Goal: Transaction & Acquisition: Purchase product/service

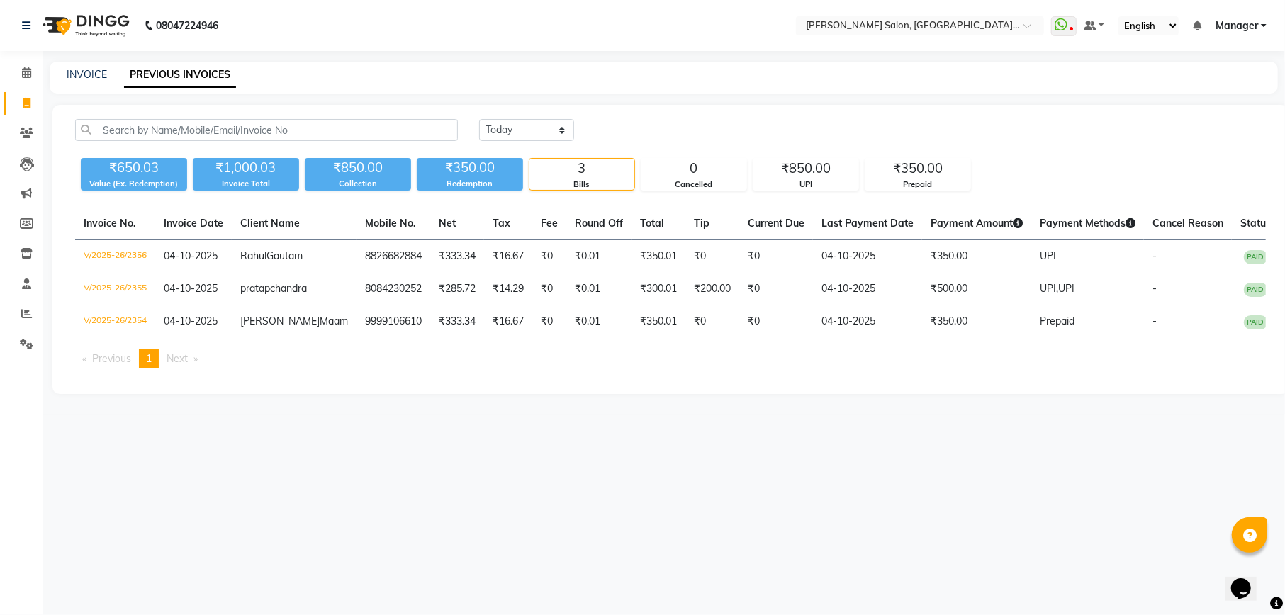
click at [26, 103] on icon at bounding box center [27, 103] width 8 height 11
select select "service"
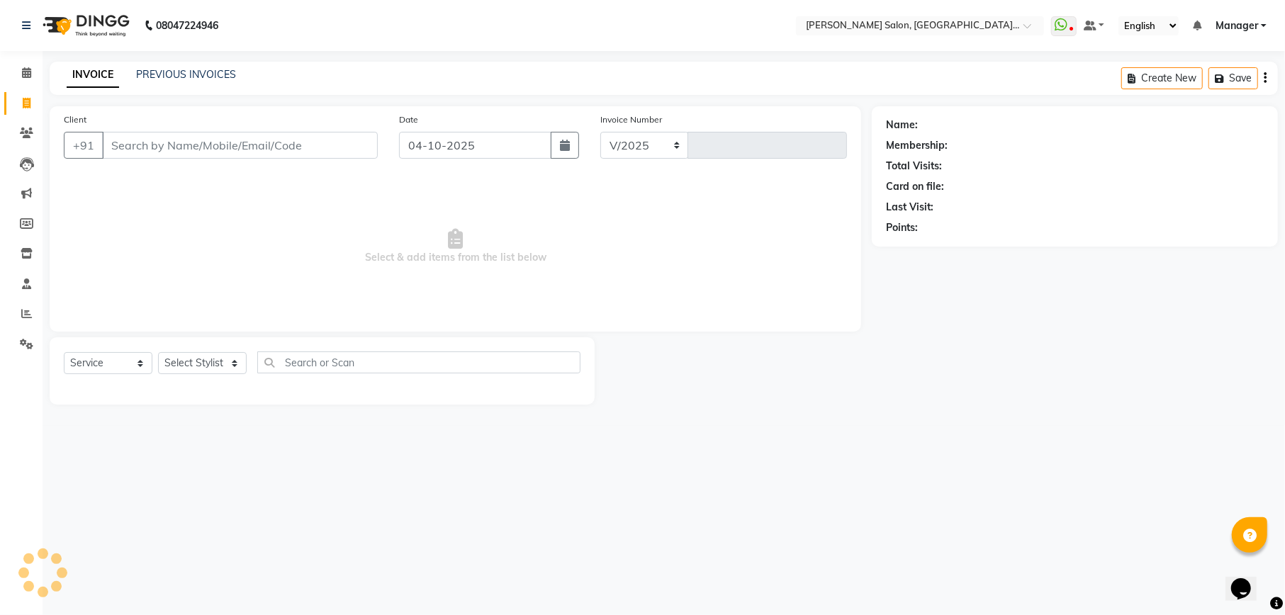
select select "6961"
type input "2357"
click at [285, 149] on input "Client" at bounding box center [240, 145] width 276 height 27
click at [203, 143] on input "Client" at bounding box center [240, 145] width 276 height 27
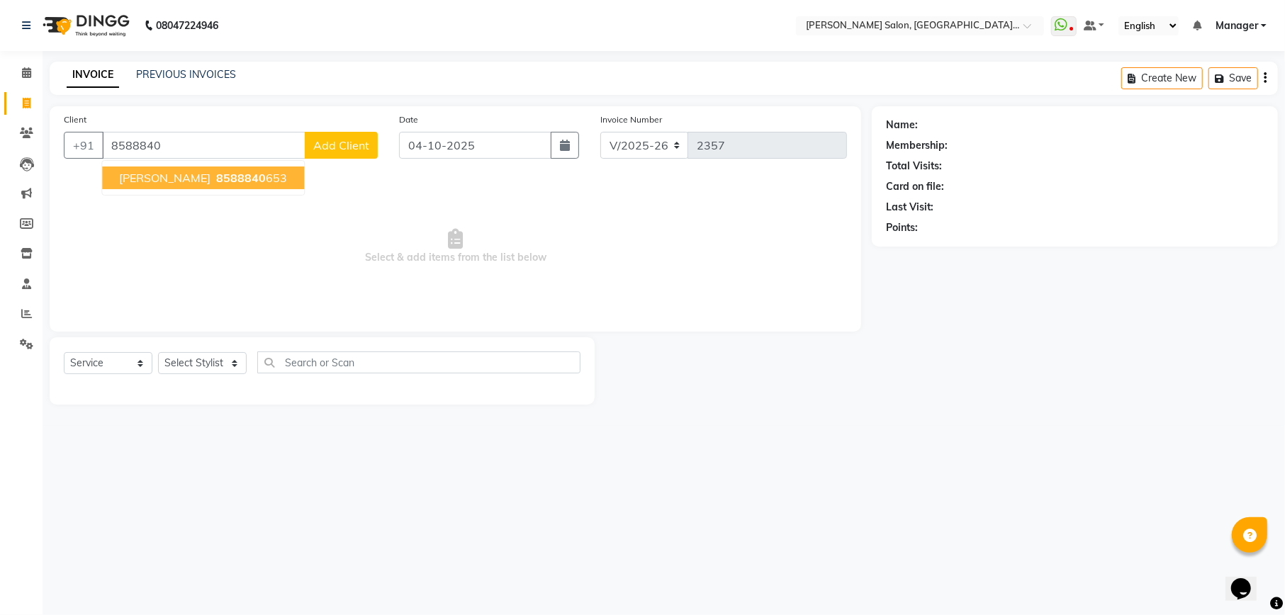
click at [216, 183] on span "8588840" at bounding box center [241, 178] width 50 height 14
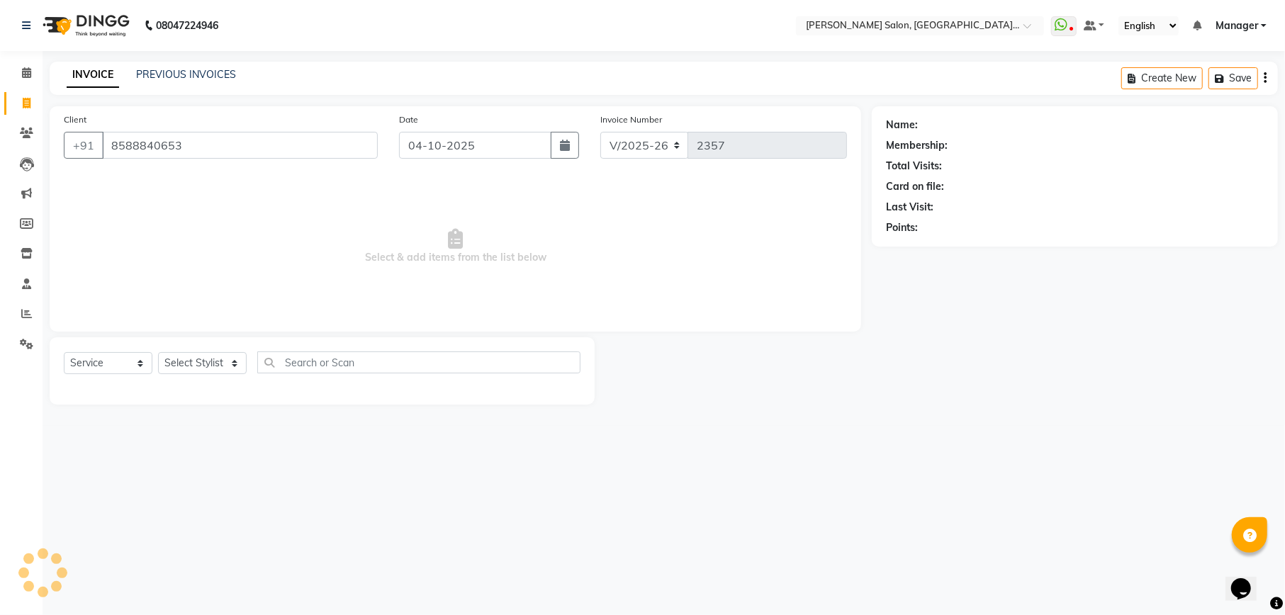
type input "8588840653"
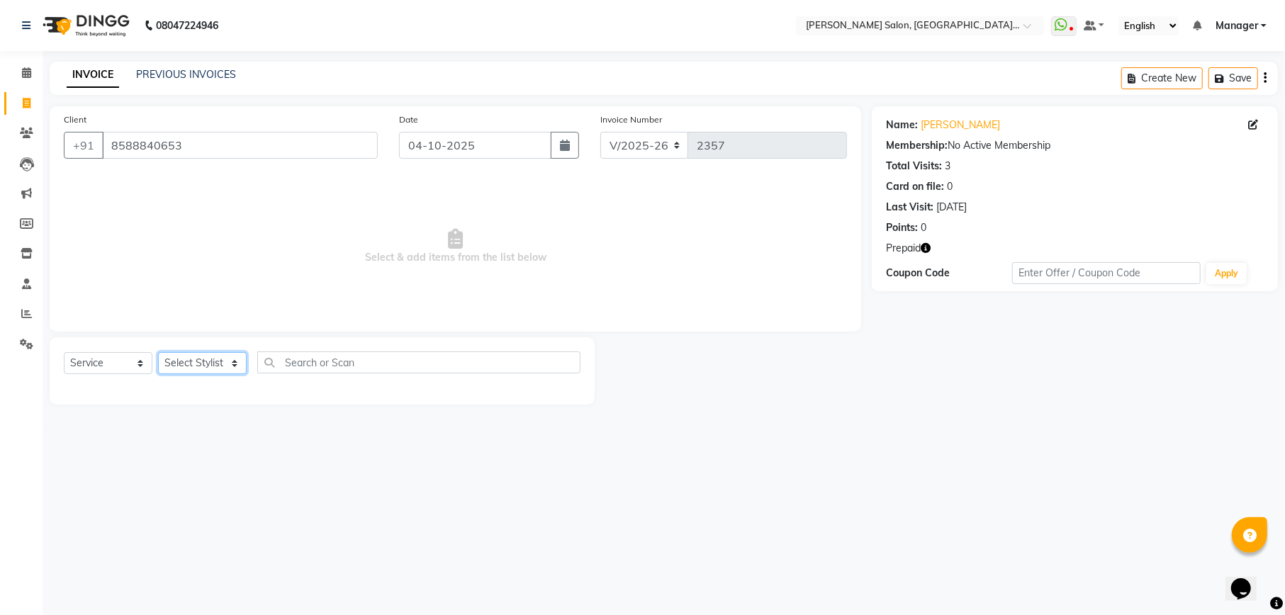
click at [217, 360] on select "Select Stylist Abhishek Ajay Ashish Fayza Manager Manish NEGI PRADEEP Sonam Vik…" at bounding box center [202, 363] width 89 height 22
select select "87864"
click at [158, 352] on select "Select Stylist Abhishek Ajay Ashish Fayza Manager Manish NEGI PRADEEP Sonam Vik…" at bounding box center [202, 363] width 89 height 22
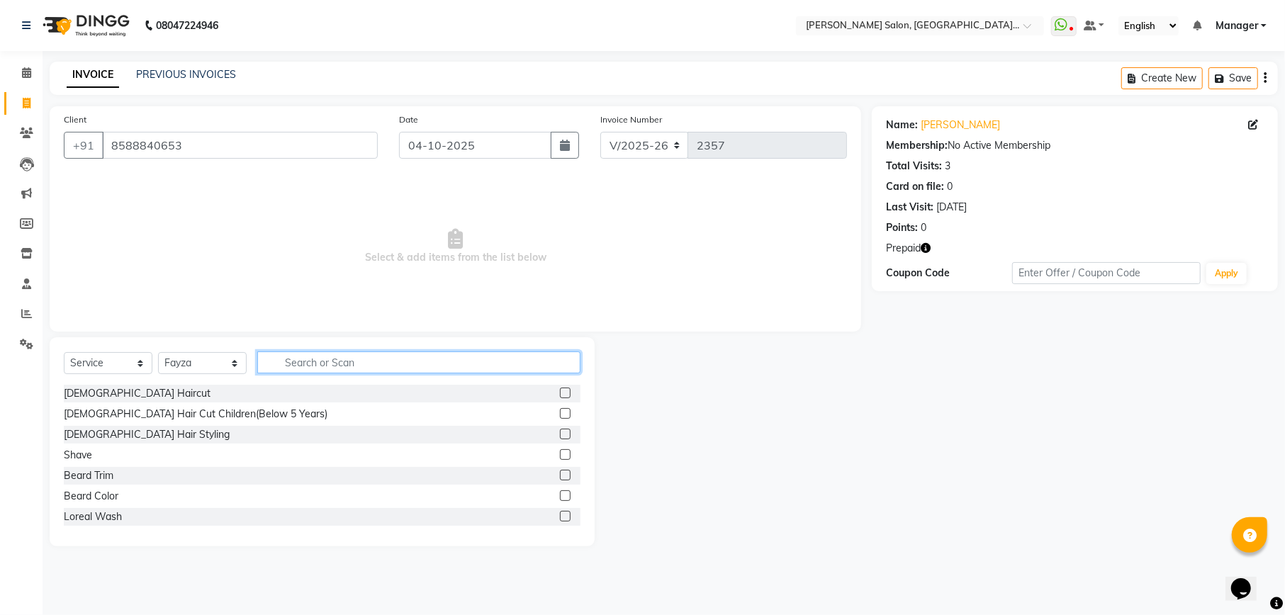
click at [378, 355] on input "text" at bounding box center [418, 362] width 323 height 22
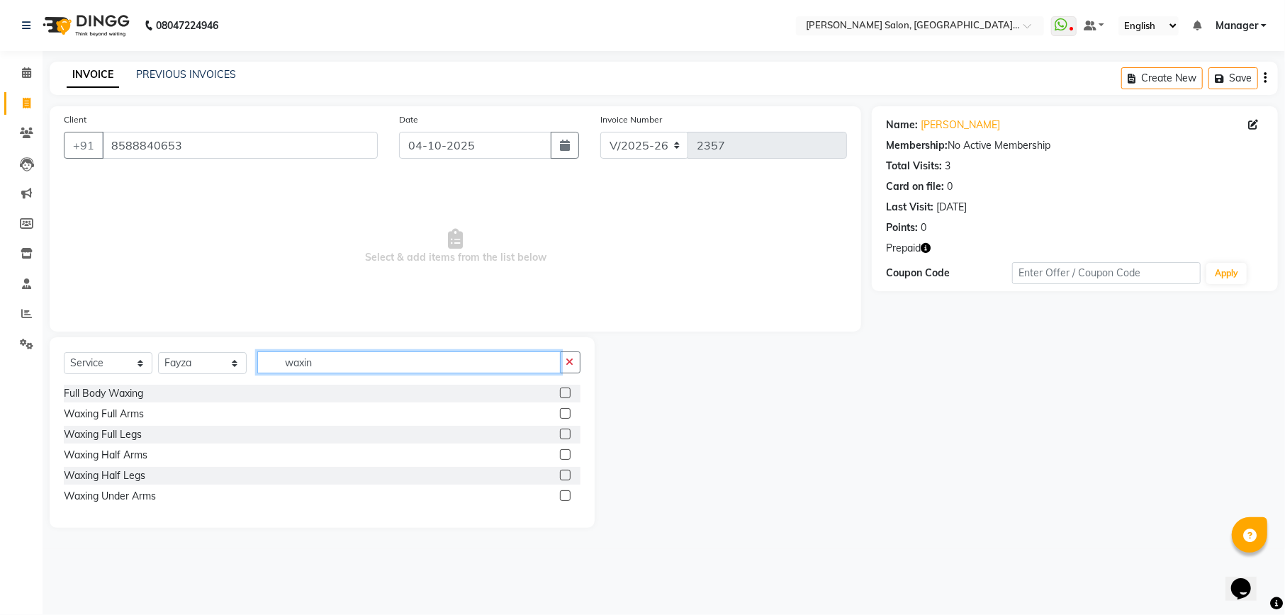
type input "waxin"
click at [564, 412] on label at bounding box center [565, 413] width 11 height 11
click at [564, 412] on input "checkbox" at bounding box center [564, 414] width 9 height 9
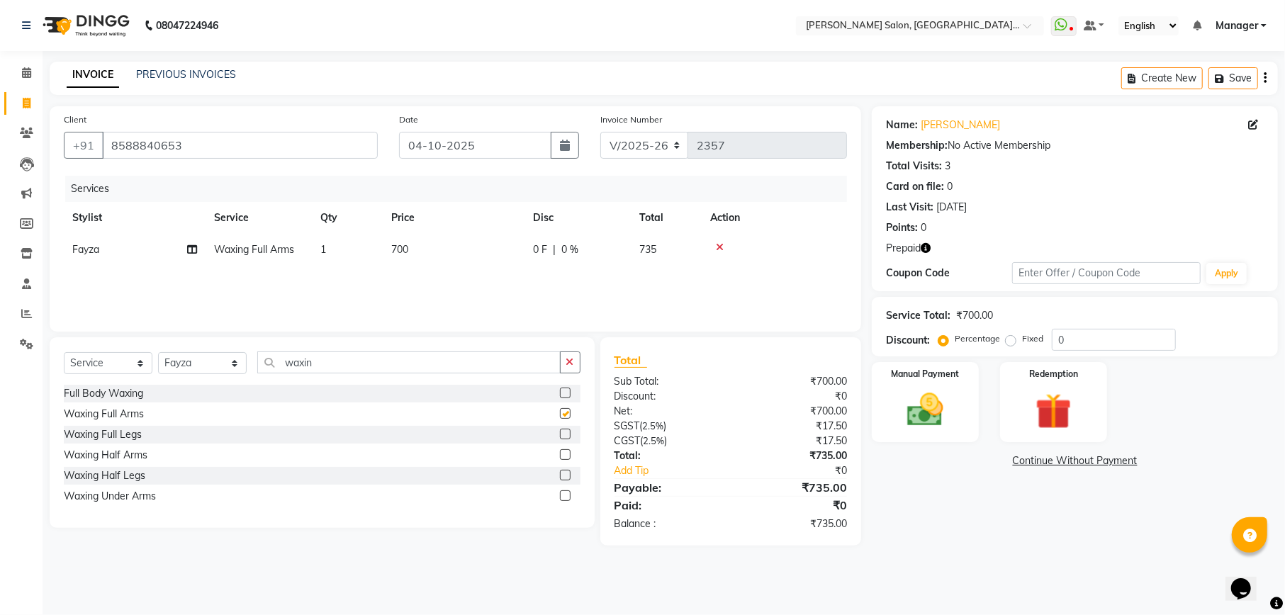
checkbox input "false"
click at [564, 431] on label at bounding box center [565, 434] width 11 height 11
click at [564, 431] on input "checkbox" at bounding box center [564, 434] width 9 height 9
checkbox input "true"
click at [565, 373] on button "button" at bounding box center [570, 362] width 21 height 22
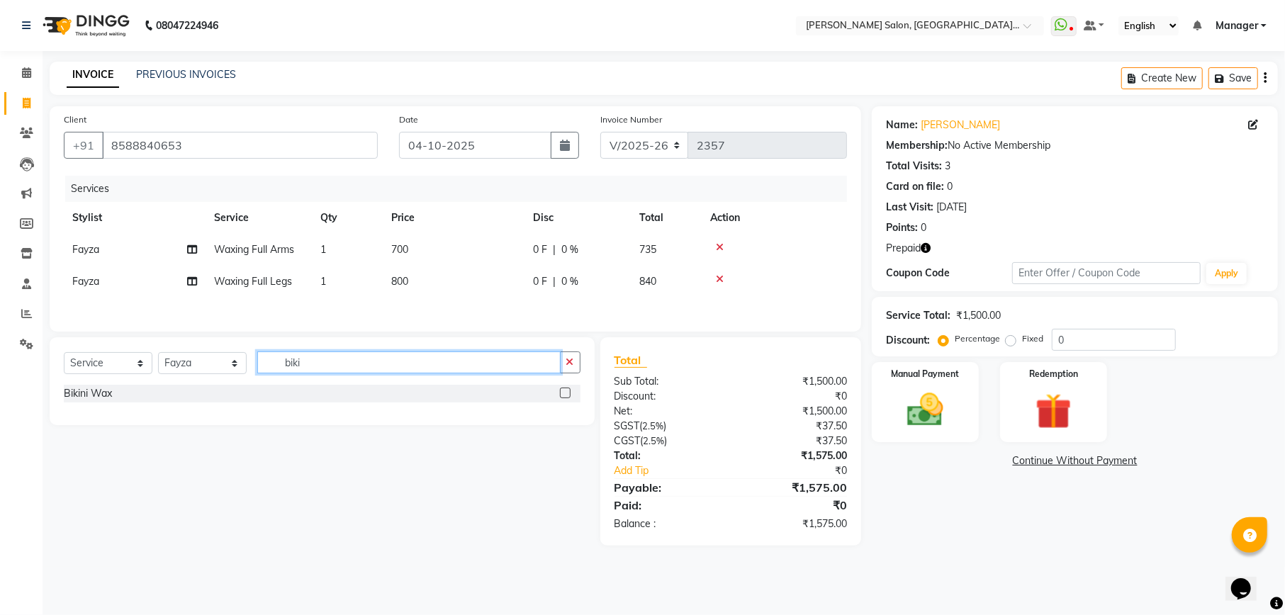
type input "biki"
click at [565, 397] on label at bounding box center [565, 393] width 11 height 11
click at [565, 397] on input "checkbox" at bounding box center [564, 393] width 9 height 9
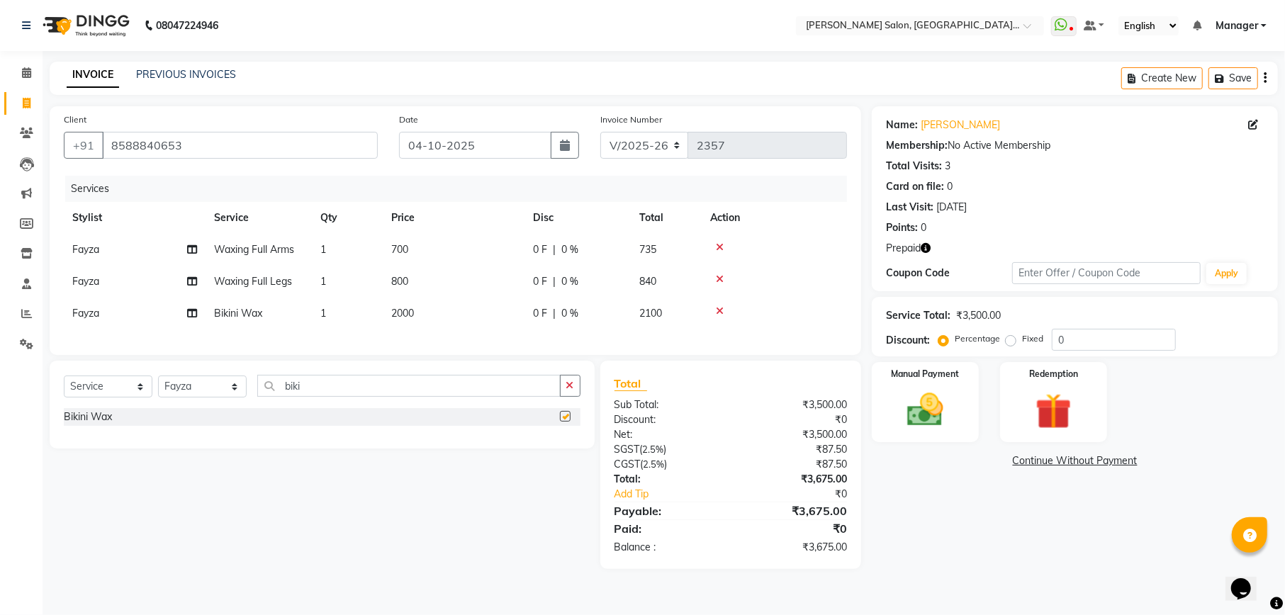
click at [500, 329] on div "Services Stylist Service Qty Price Disc Total Action Fayza Waxing Full Arms 1 7…" at bounding box center [455, 258] width 783 height 165
checkbox input "false"
click at [444, 312] on td "2000" at bounding box center [454, 314] width 142 height 32
select select "87864"
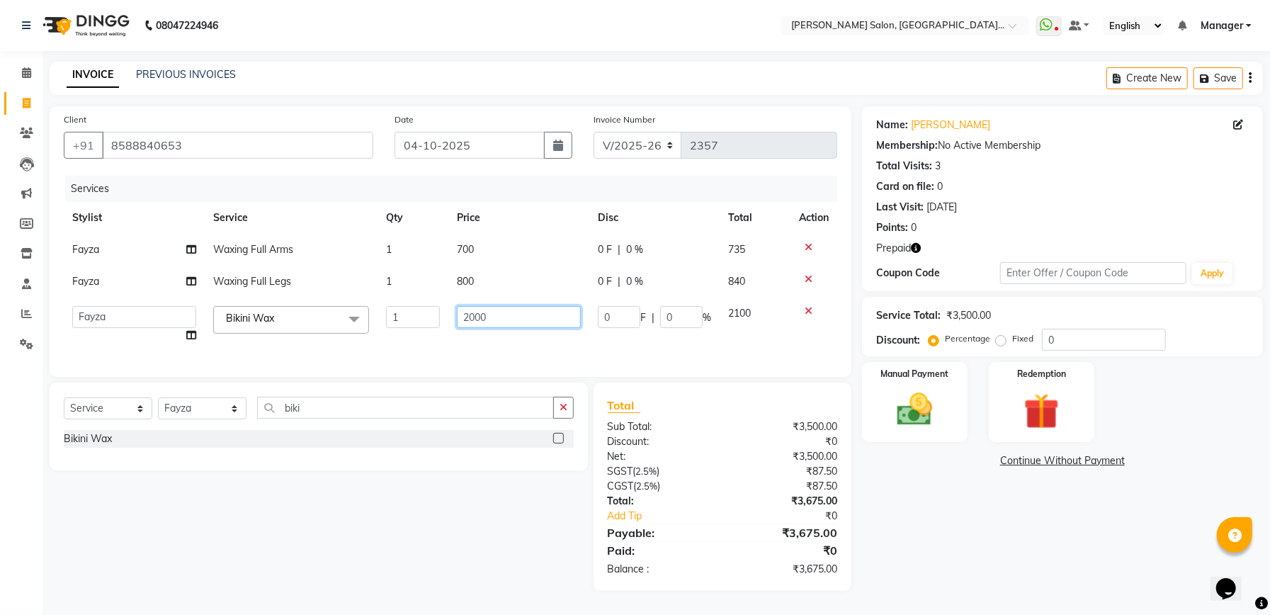
click at [468, 315] on input "2000" at bounding box center [519, 317] width 124 height 22
type input "1500"
click at [565, 419] on div "Select Service Product Membership Package Voucher Prepaid Gift Card Select Styl…" at bounding box center [319, 413] width 510 height 33
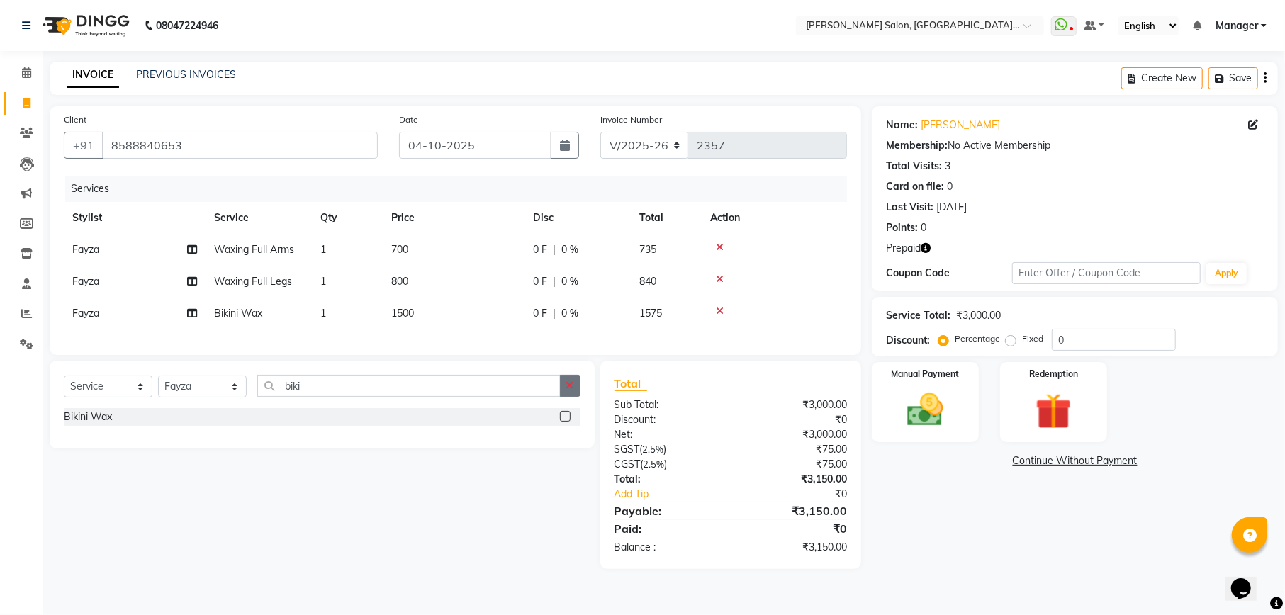
click at [564, 397] on button "button" at bounding box center [570, 386] width 21 height 22
type input "back"
click at [563, 422] on label at bounding box center [565, 416] width 11 height 11
click at [563, 422] on input "checkbox" at bounding box center [564, 416] width 9 height 9
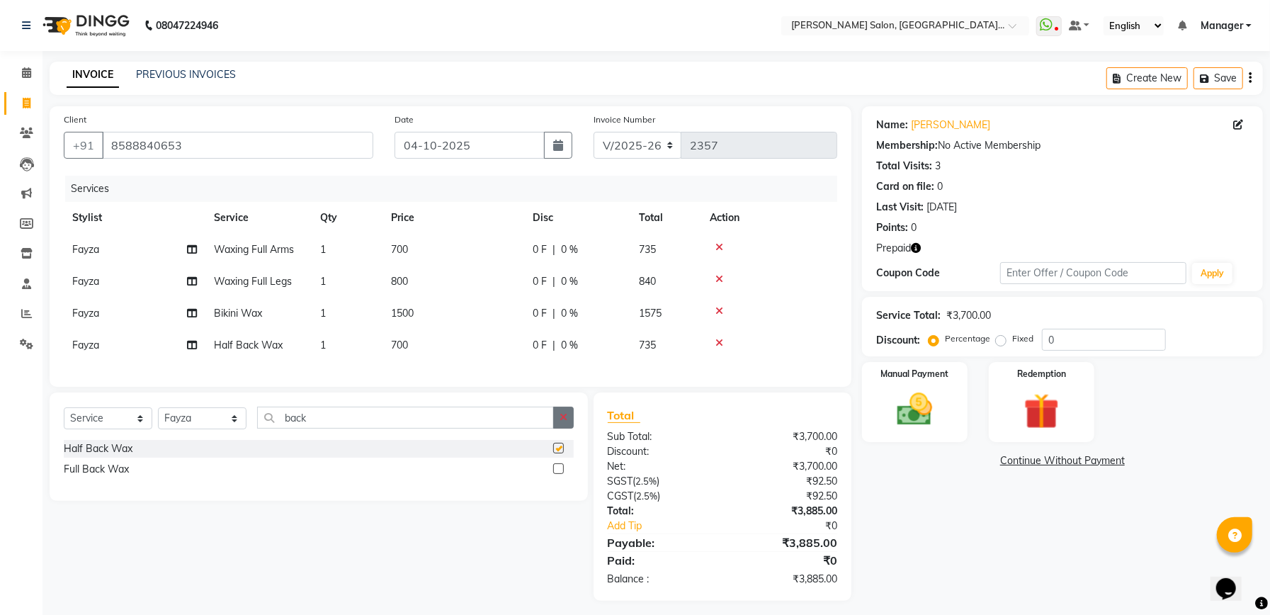
checkbox input "false"
click at [557, 429] on button "button" at bounding box center [563, 418] width 21 height 22
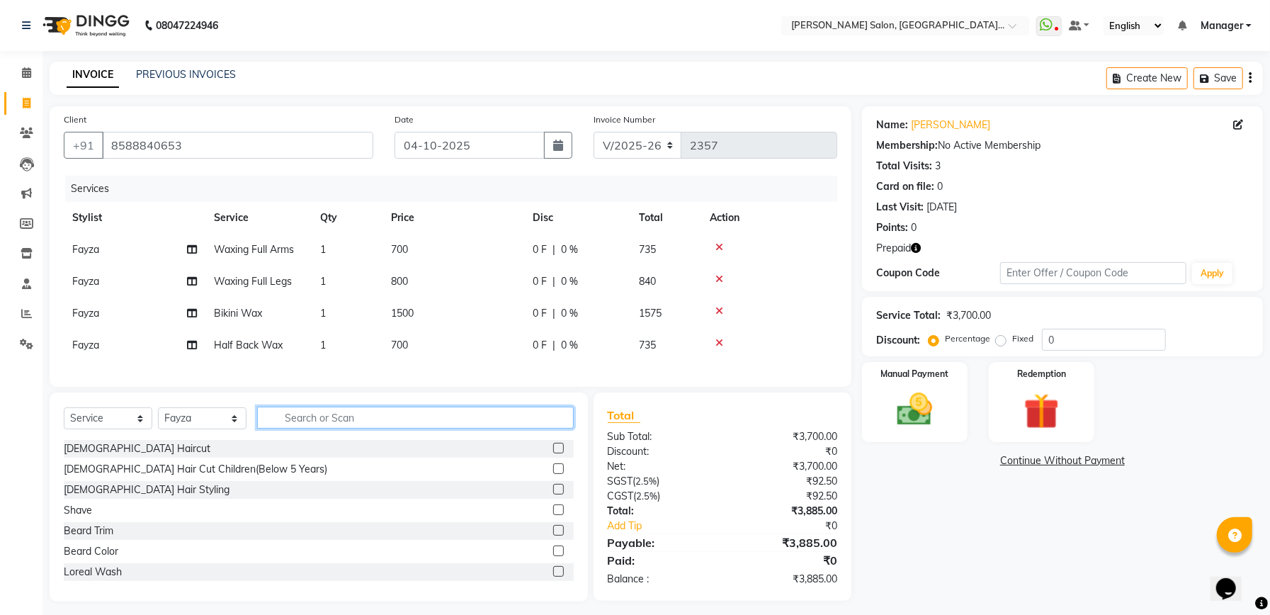
click at [381, 421] on input "text" at bounding box center [415, 418] width 317 height 22
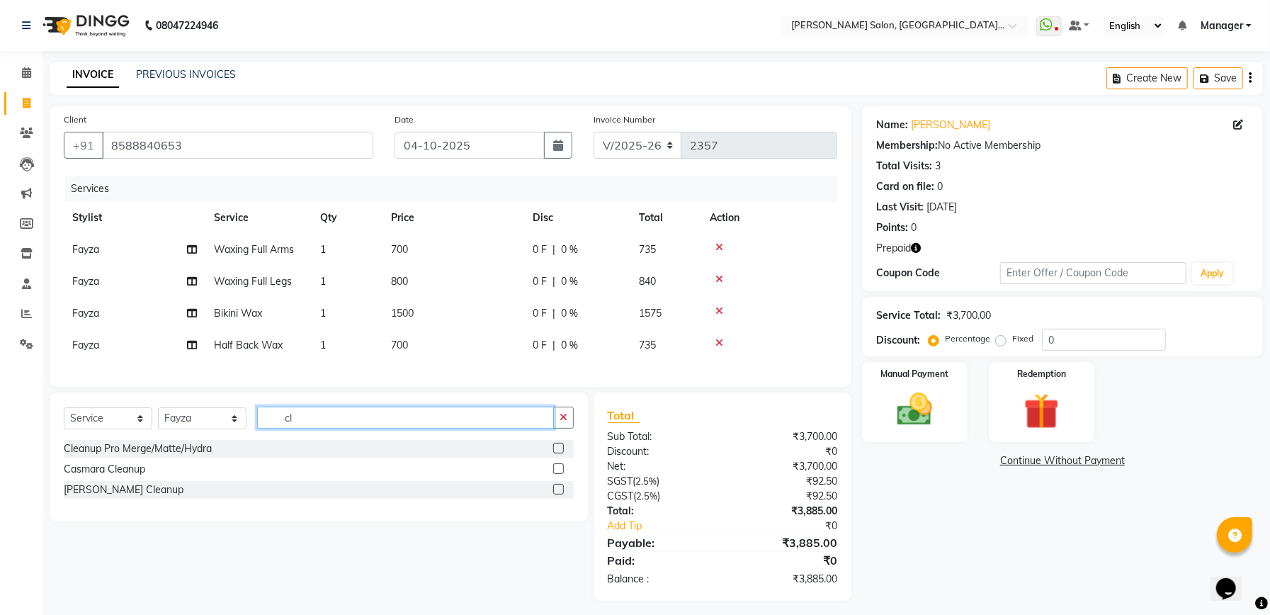
type input "cl"
click at [559, 458] on div at bounding box center [557, 450] width 9 height 15
click at [559, 453] on label at bounding box center [558, 448] width 11 height 11
click at [559, 453] on input "checkbox" at bounding box center [557, 448] width 9 height 9
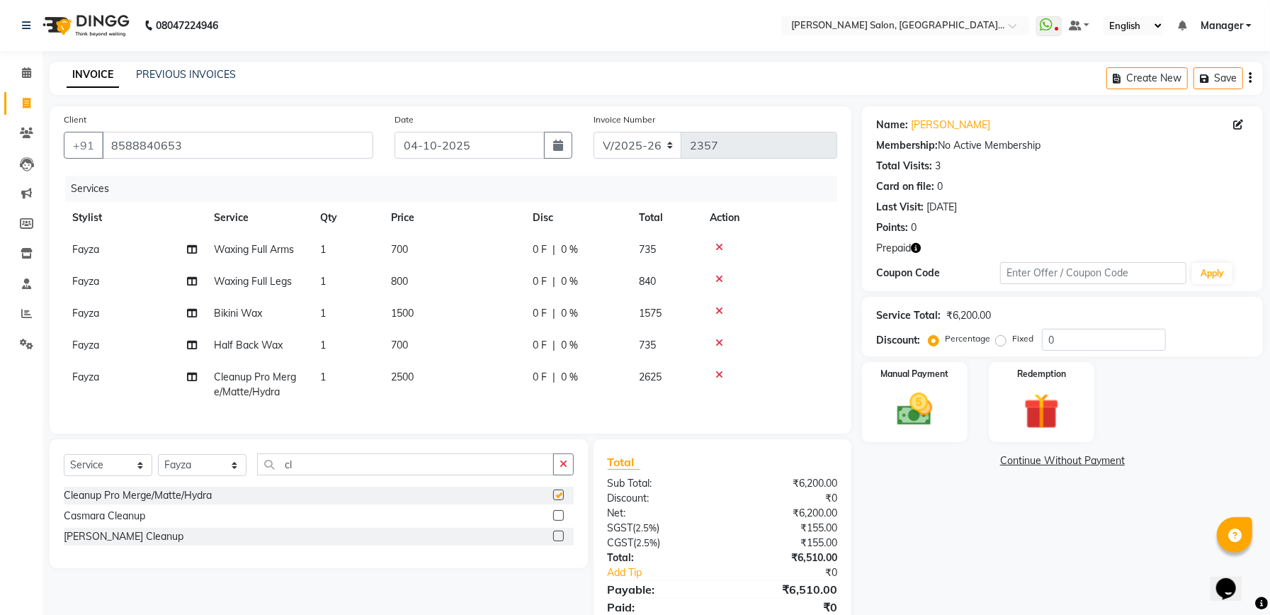
checkbox input "false"
click at [482, 378] on td "2500" at bounding box center [454, 384] width 142 height 47
select select "87864"
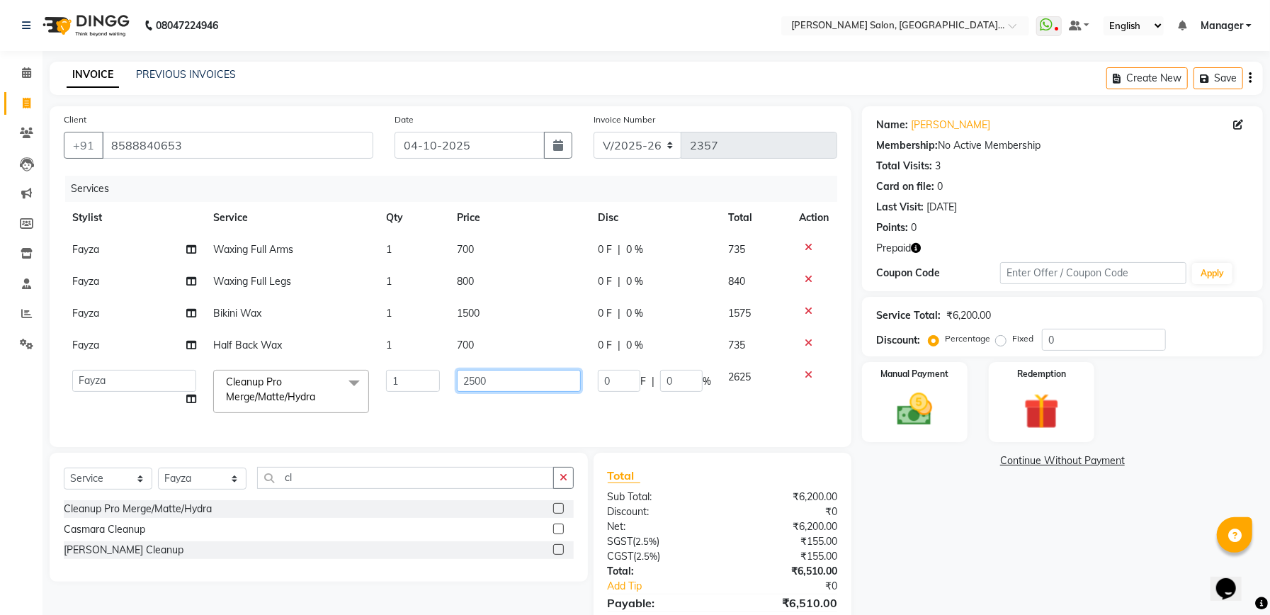
click at [458, 376] on input "2500" at bounding box center [519, 381] width 124 height 22
type input "3000"
click at [550, 407] on tr "Abhishek Ajay Ashish Fayza Manager Manish NEGI PRADEEP Sonam Vikas Cleanup Pro …" at bounding box center [451, 391] width 774 height 60
click at [589, 407] on td "0 F | 0 %" at bounding box center [654, 391] width 130 height 60
select select "87864"
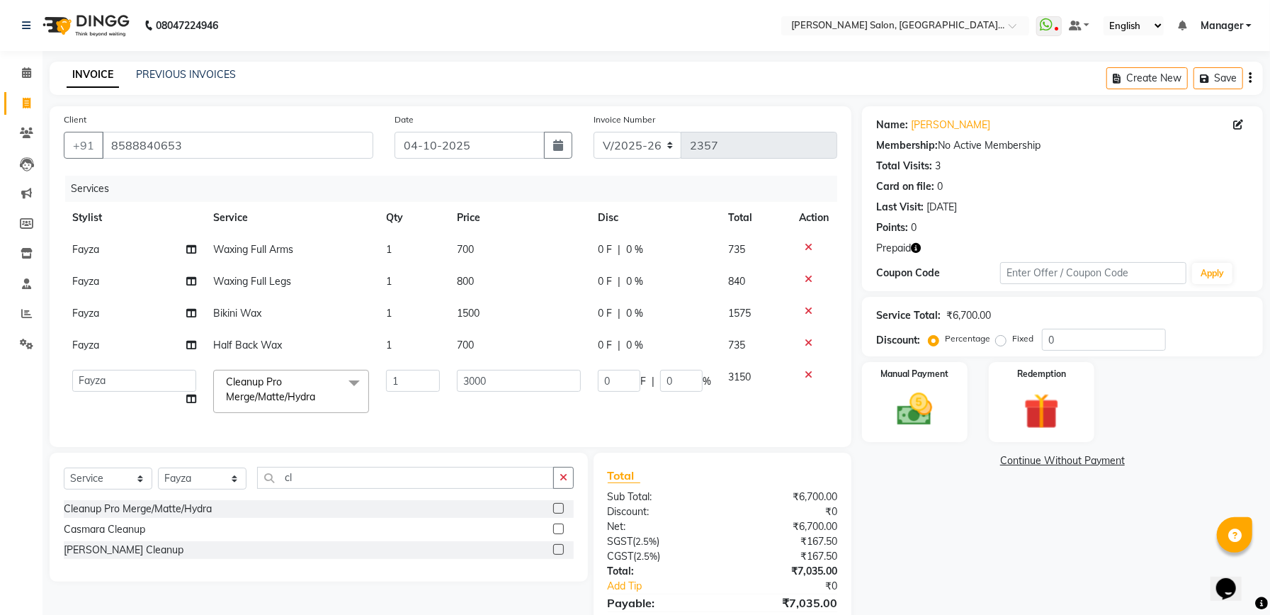
click at [480, 349] on td "700" at bounding box center [518, 345] width 141 height 32
select select "87864"
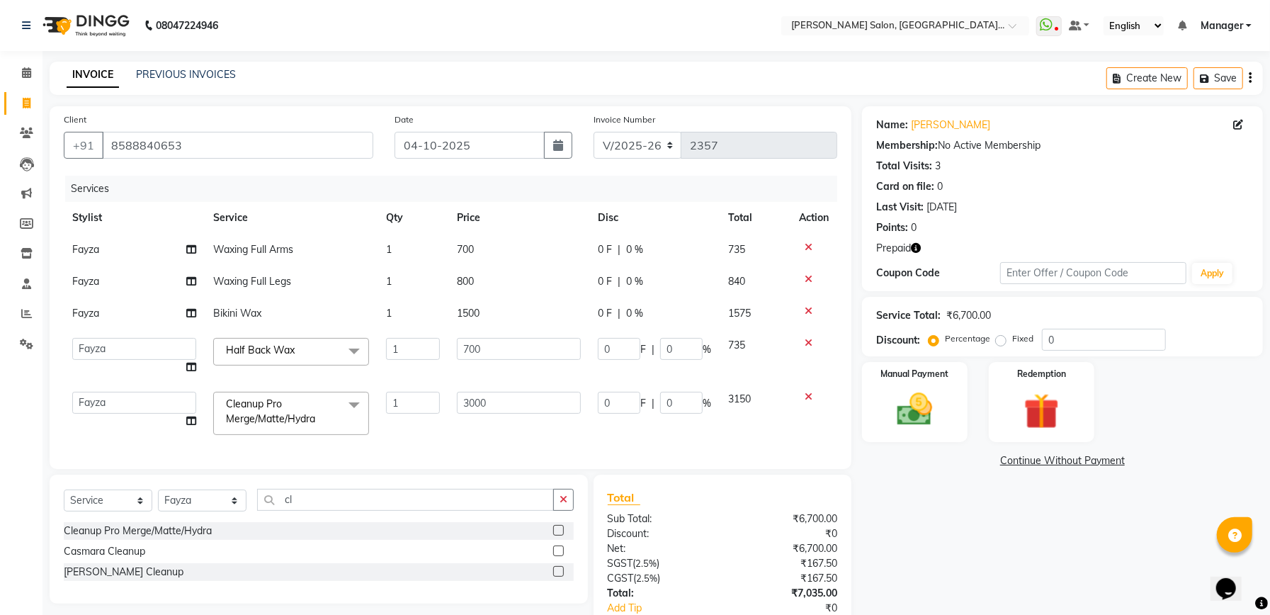
click at [567, 439] on td "3000" at bounding box center [518, 413] width 141 height 60
drag, startPoint x: 463, startPoint y: 349, endPoint x: 633, endPoint y: 350, distance: 170.0
click at [465, 349] on input "700" at bounding box center [519, 349] width 124 height 22
type input "600"
click at [706, 436] on div "Services Stylist Service Qty Price Disc Total Action Fayza Waxing Full Arms 1 7…" at bounding box center [451, 315] width 774 height 279
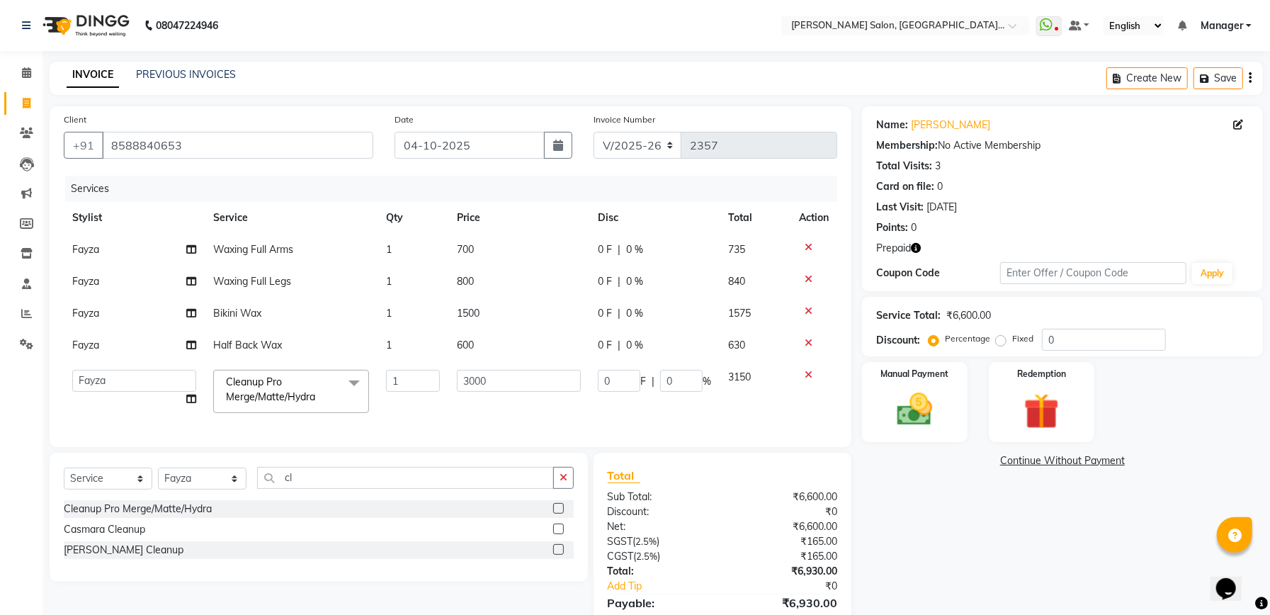
click at [1019, 536] on div "Name: Vartika Membership: No Active Membership Total Visits: 3 Card on file: 0 …" at bounding box center [1068, 383] width 412 height 555
click at [919, 248] on icon "button" at bounding box center [916, 248] width 10 height 10
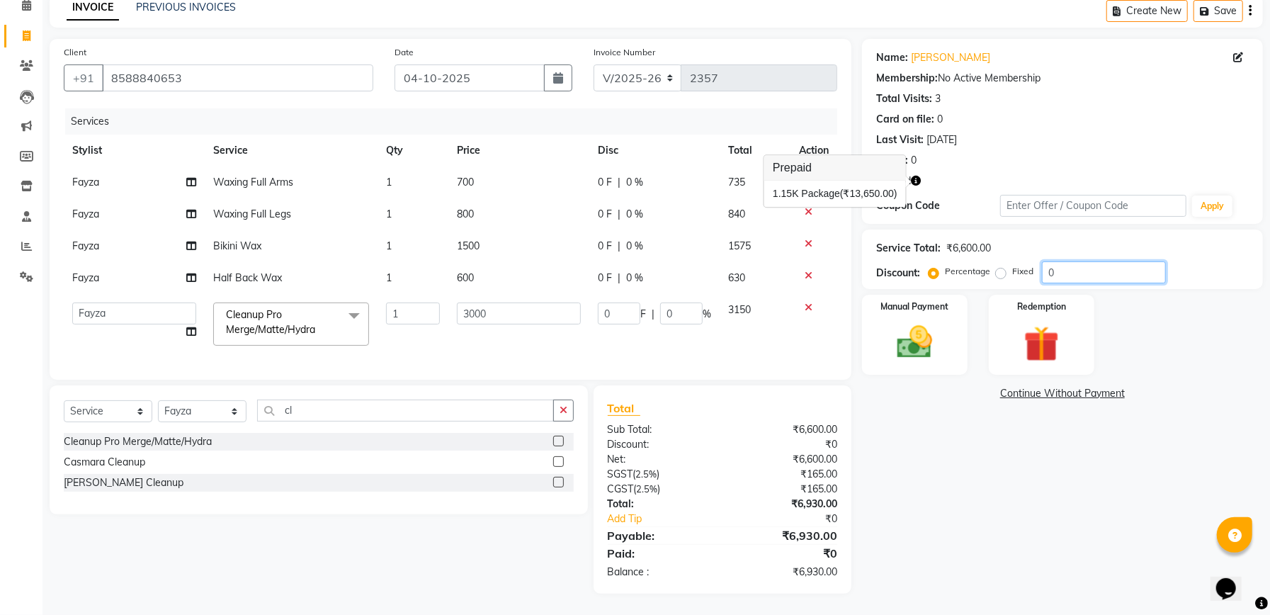
click at [1100, 261] on input "0" at bounding box center [1104, 272] width 124 height 22
type input "15"
type input "450"
type input "15"
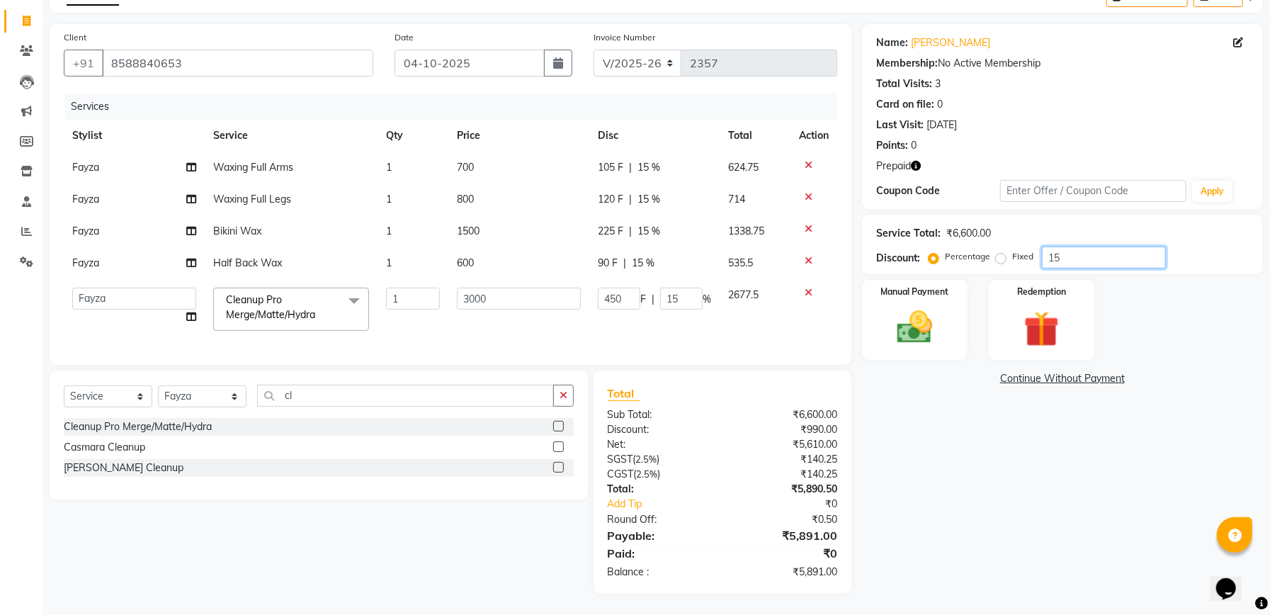
type input "1"
type input "30"
type input "1"
type input "0"
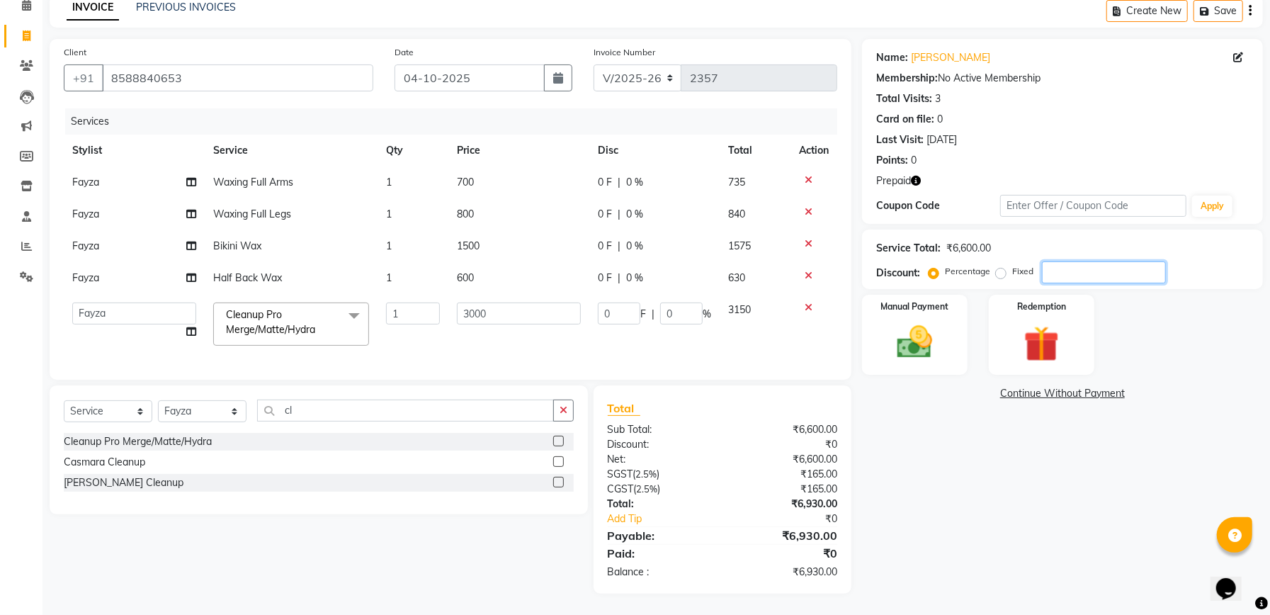
type input "4"
type input "120"
type input "4"
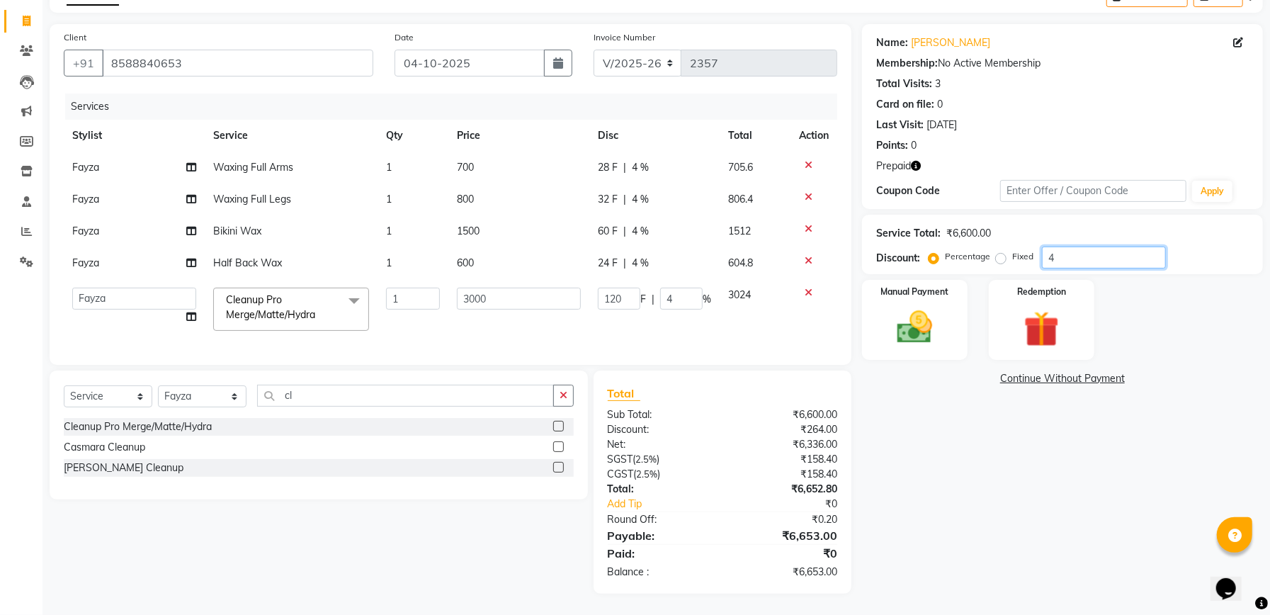
type input "4.7"
type input "141"
type input "4.7"
type input "4.76"
type input "142.8"
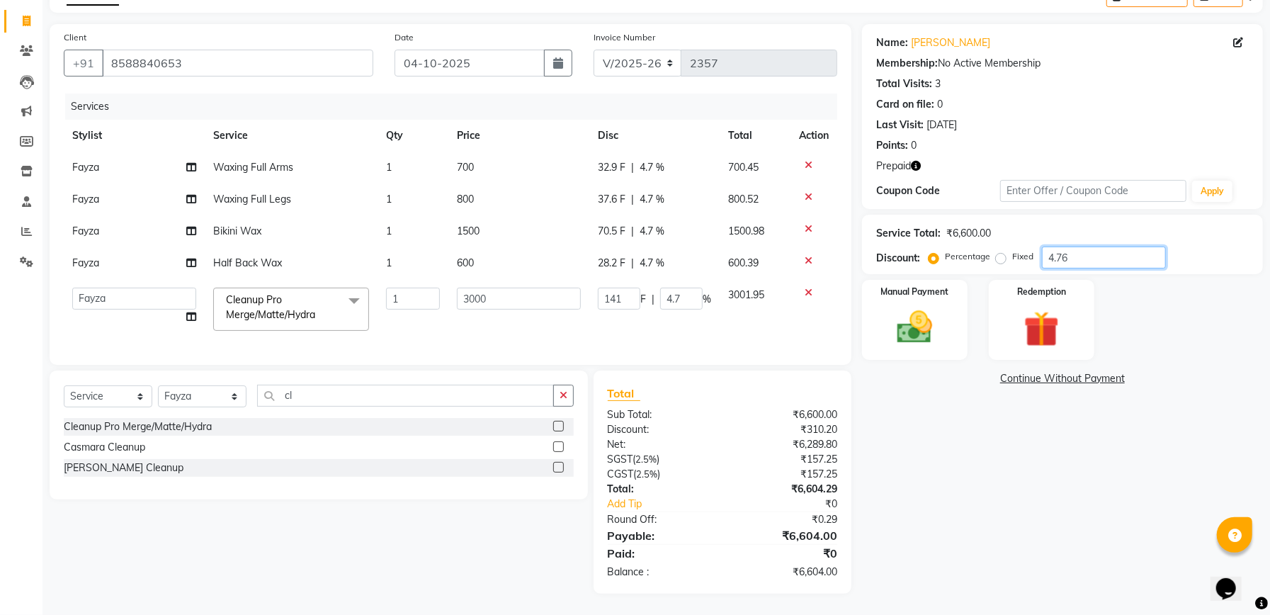
type input "4.76"
click at [1044, 336] on img at bounding box center [1042, 329] width 60 height 46
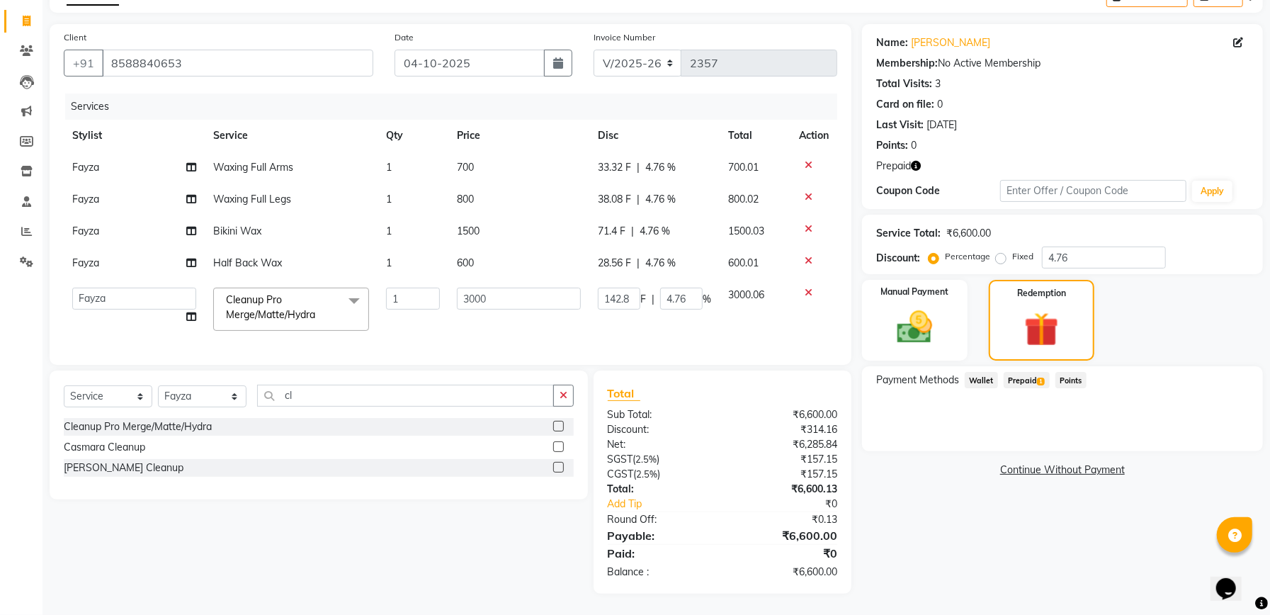
click at [1032, 370] on div "Payment Methods Wallet Prepaid 1 Points" at bounding box center [1062, 408] width 401 height 85
click at [1033, 380] on span "Prepaid 1" at bounding box center [1027, 380] width 46 height 16
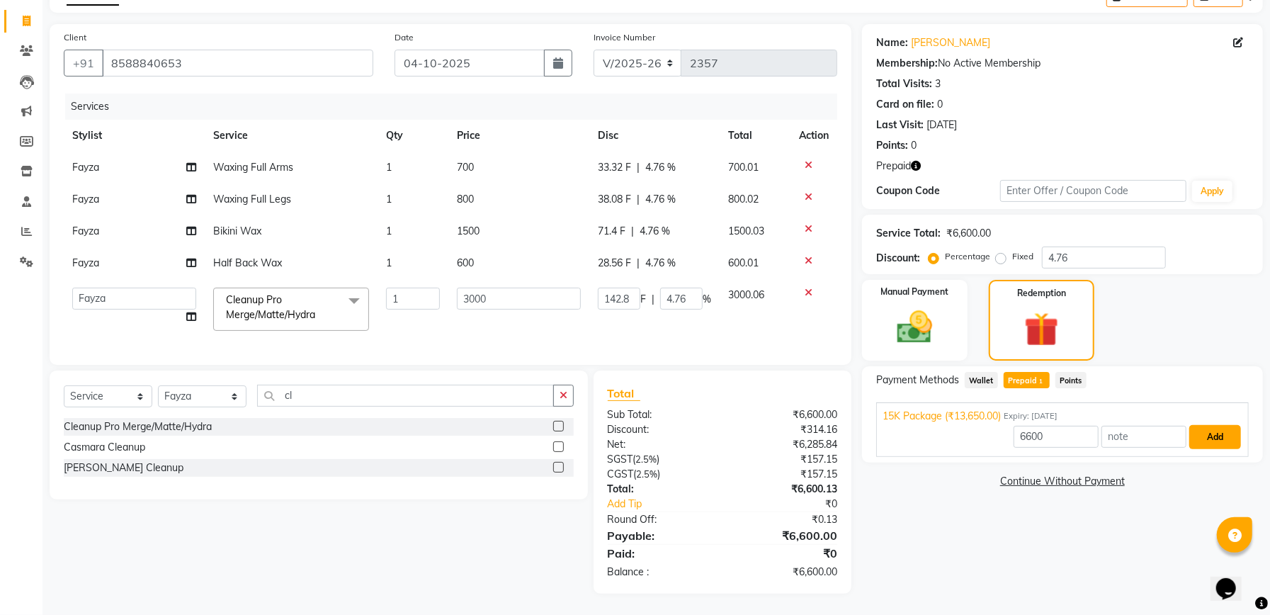
click at [1209, 440] on button "Add" at bounding box center [1216, 437] width 52 height 24
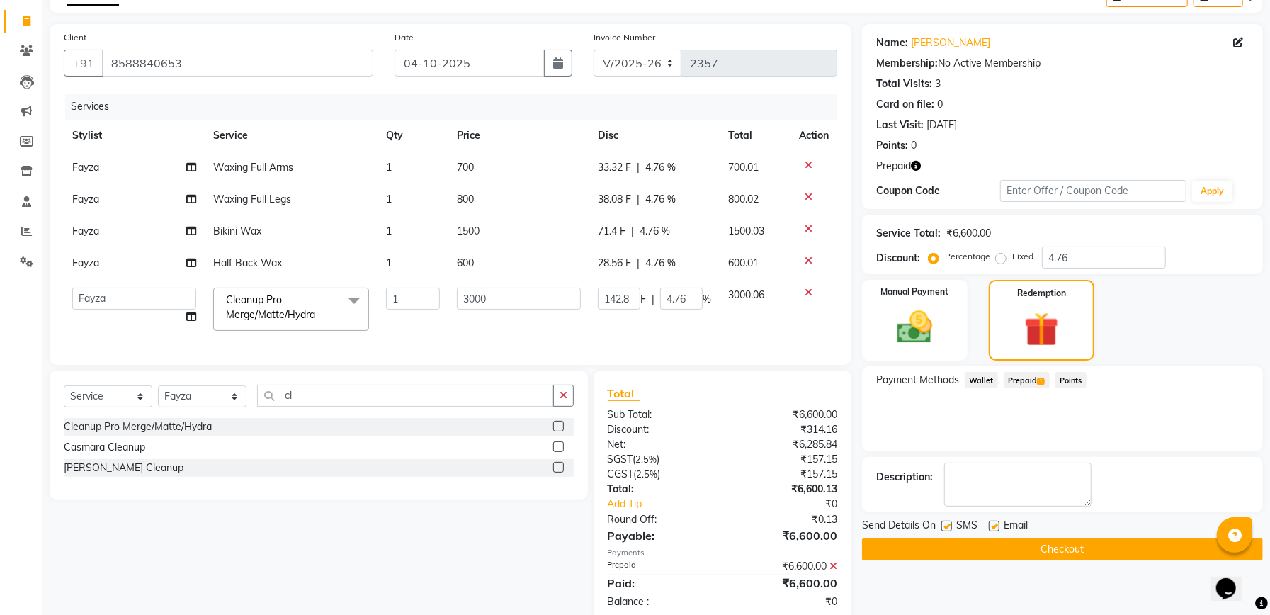
scroll to position [126, 0]
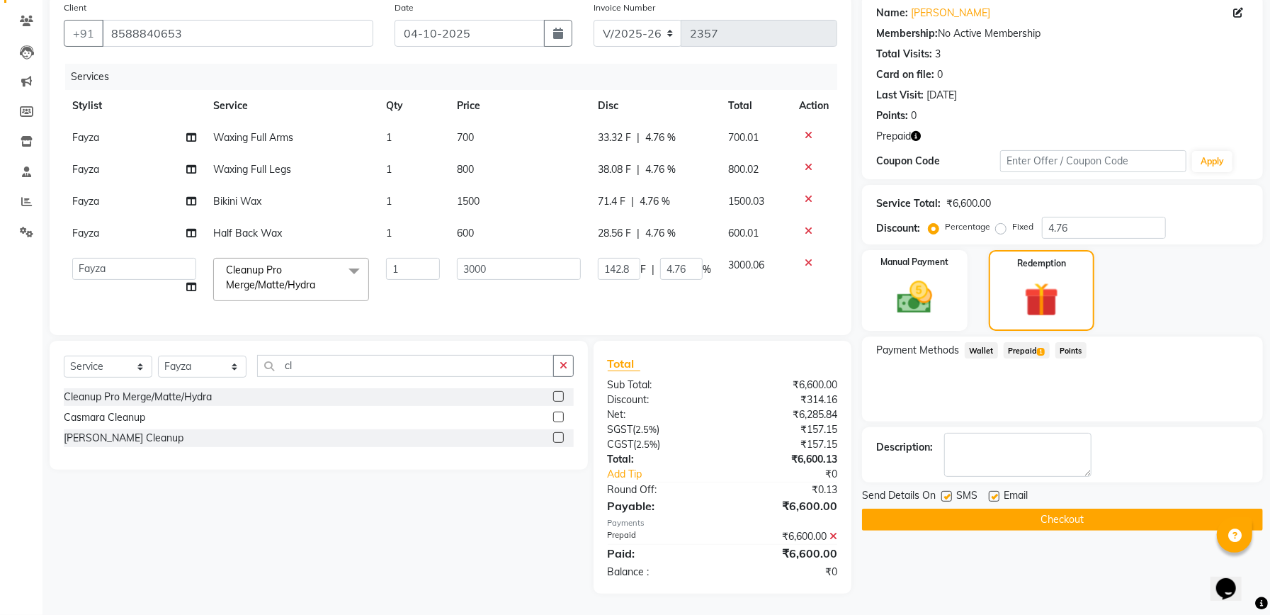
click at [1100, 509] on button "Checkout" at bounding box center [1062, 520] width 401 height 22
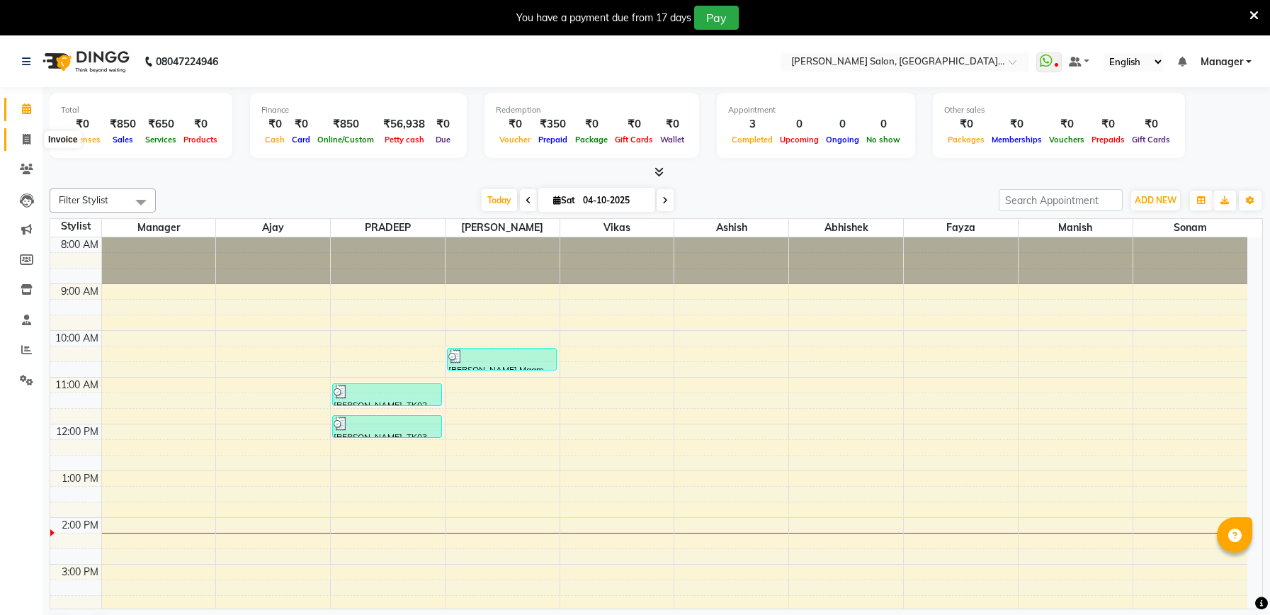
click at [30, 135] on icon at bounding box center [27, 139] width 8 height 11
select select "service"
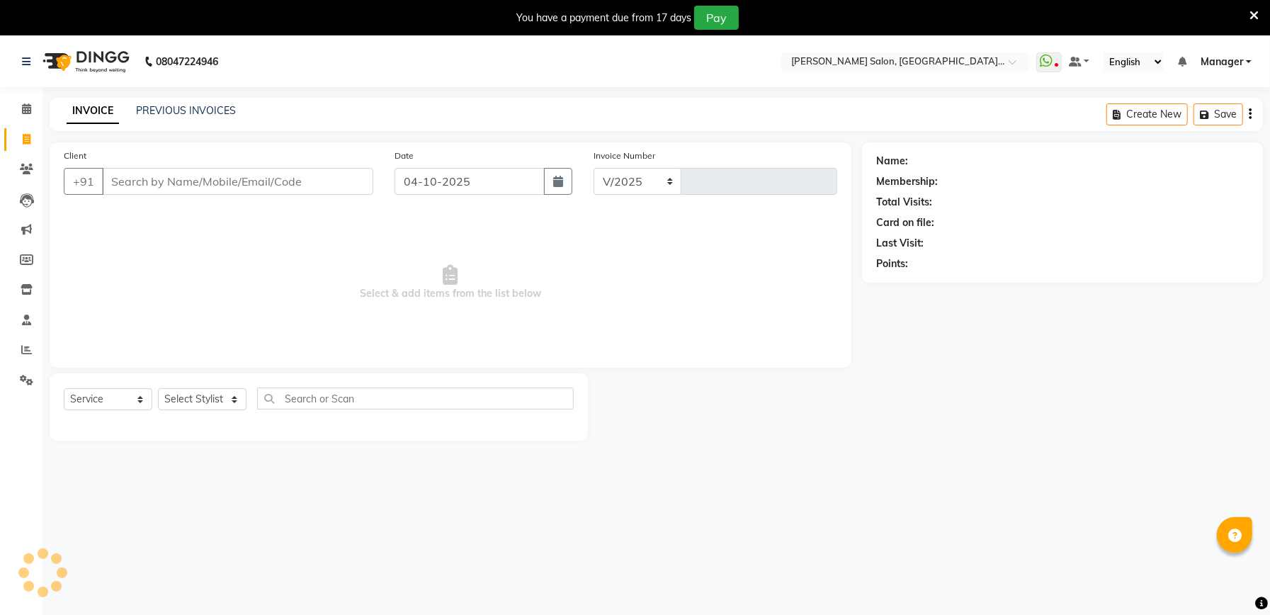
select select "6961"
type input "2358"
click at [222, 188] on input "Client" at bounding box center [237, 181] width 271 height 27
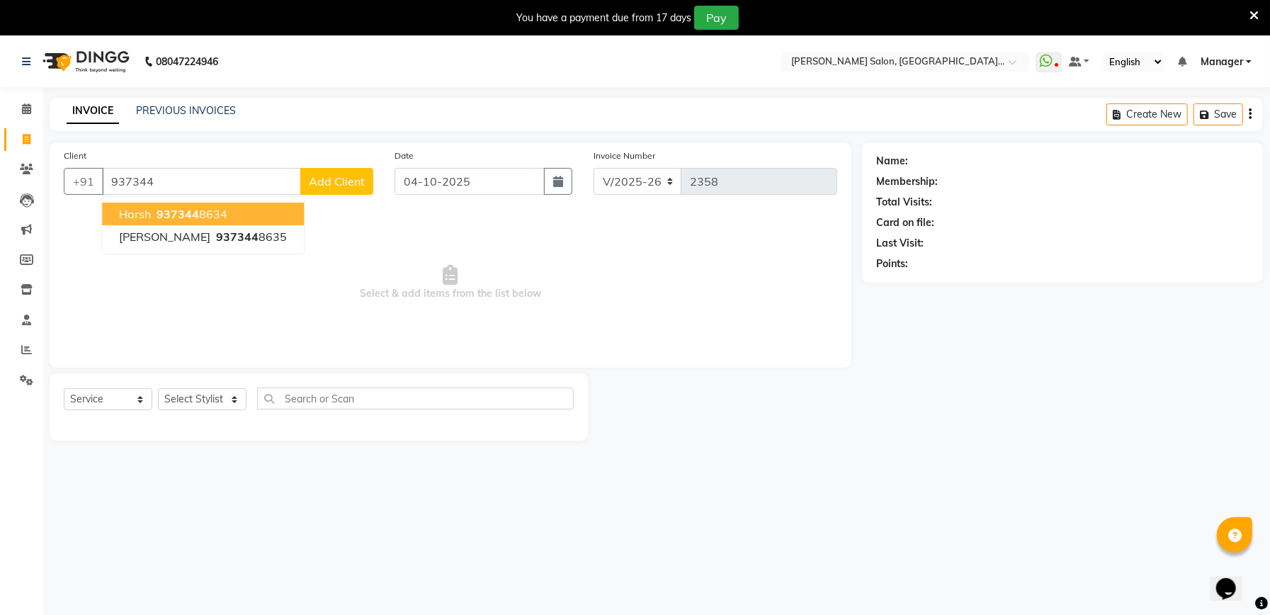
click at [220, 213] on ngb-highlight "937344 8634" at bounding box center [191, 214] width 74 height 14
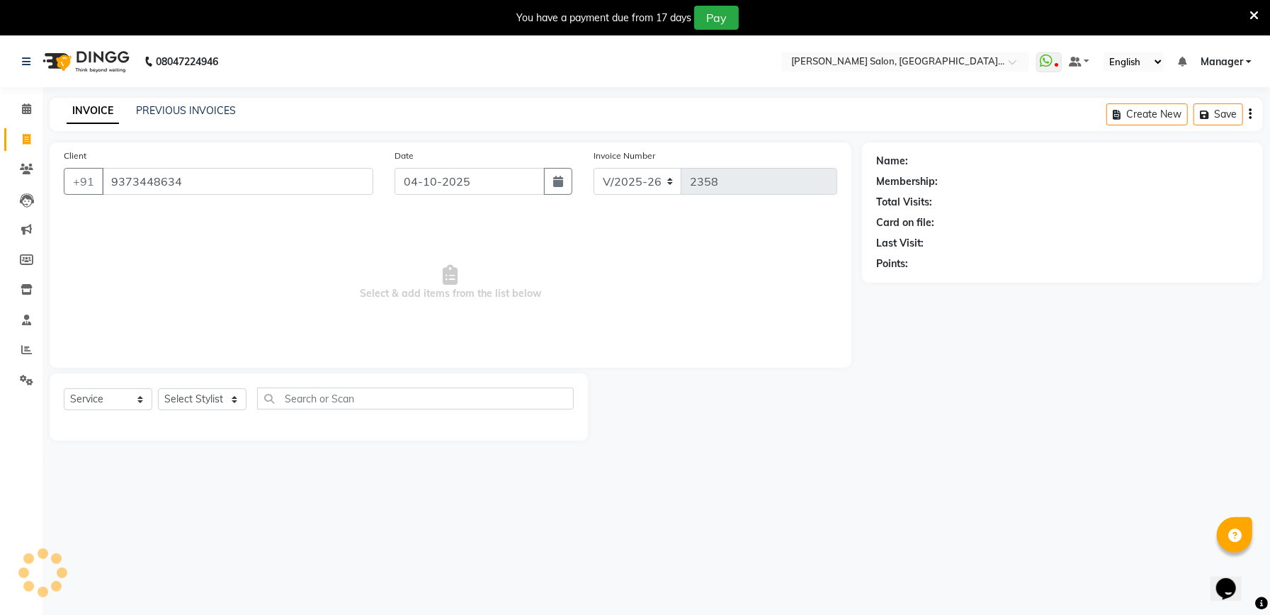
type input "9373448634"
click at [222, 407] on select "Select Stylist Abhishek Ajay Ashish Fayza Manager Manish NEGI PRADEEP Sonam Vik…" at bounding box center [202, 399] width 89 height 22
select select "57331"
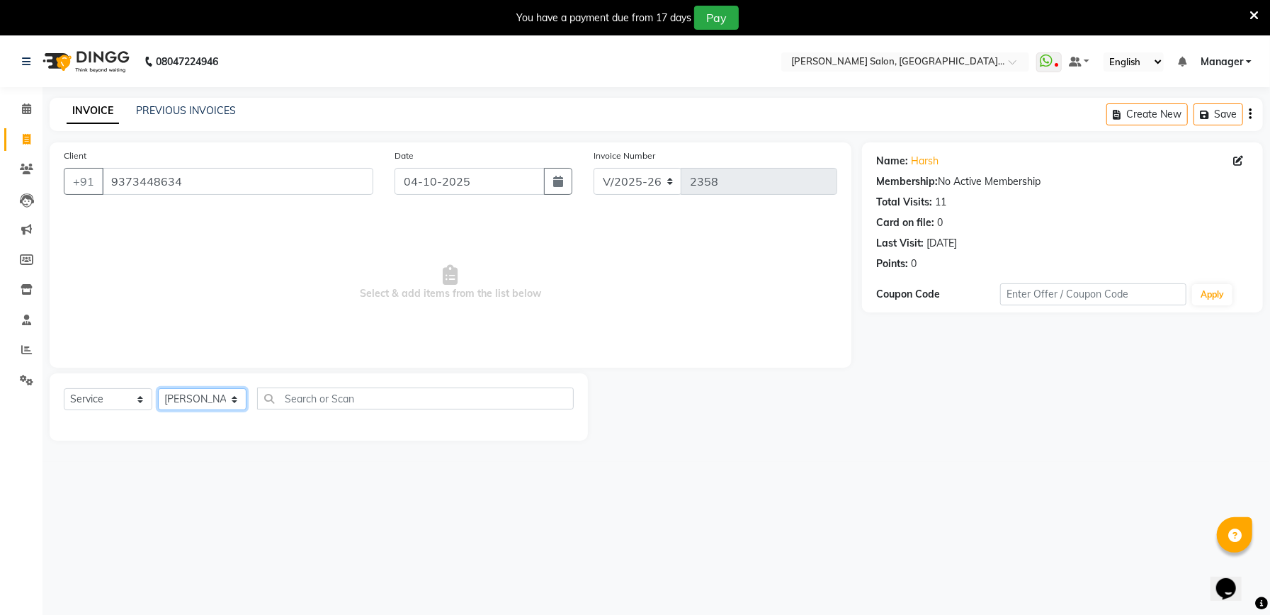
click at [158, 388] on select "Select Stylist Abhishek Ajay Ashish Fayza Manager Manish NEGI PRADEEP Sonam Vik…" at bounding box center [202, 399] width 89 height 22
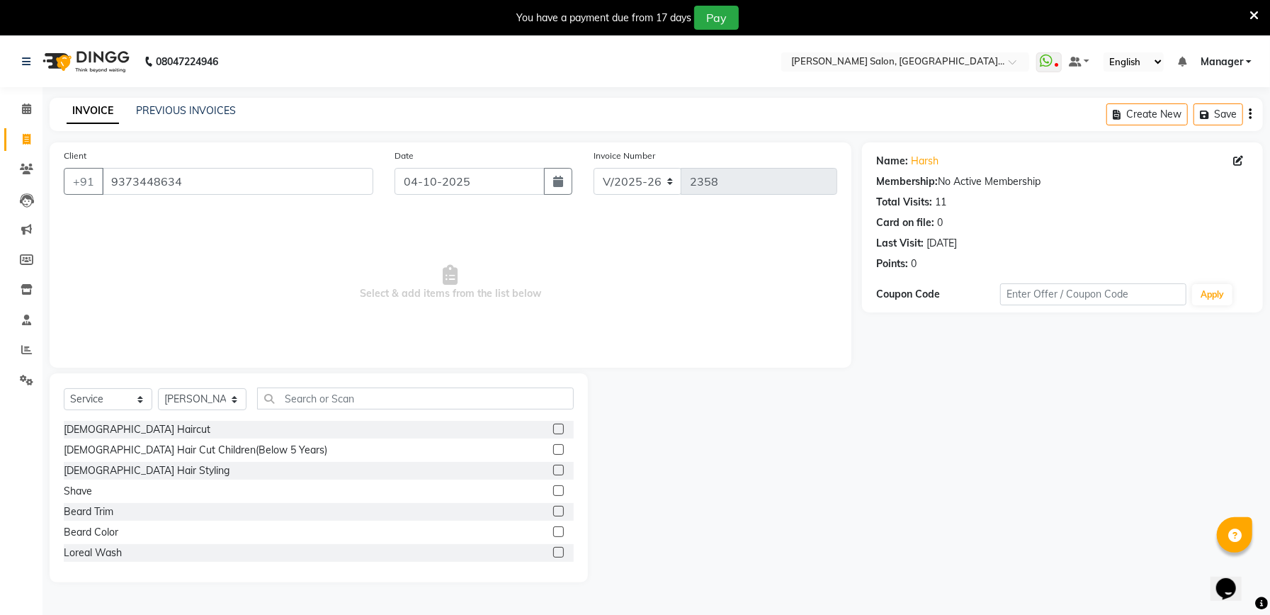
click at [553, 427] on label at bounding box center [558, 429] width 11 height 11
click at [553, 427] on input "checkbox" at bounding box center [557, 429] width 9 height 9
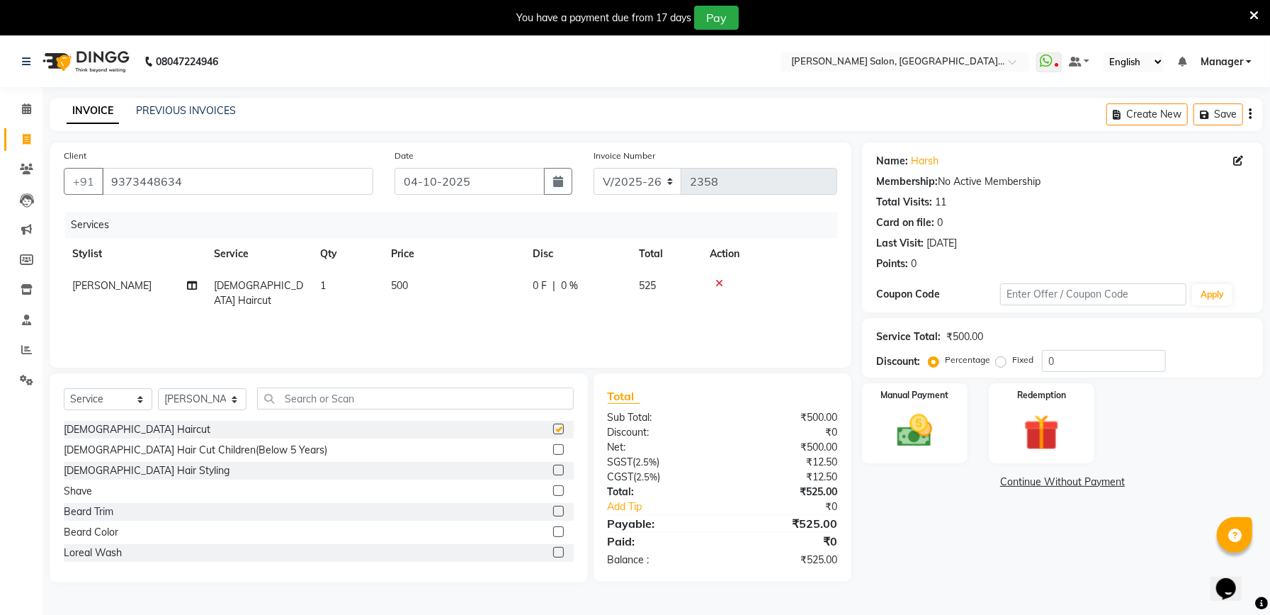
checkbox input "false"
click at [553, 511] on label at bounding box center [558, 511] width 11 height 11
click at [553, 511] on input "checkbox" at bounding box center [557, 511] width 9 height 9
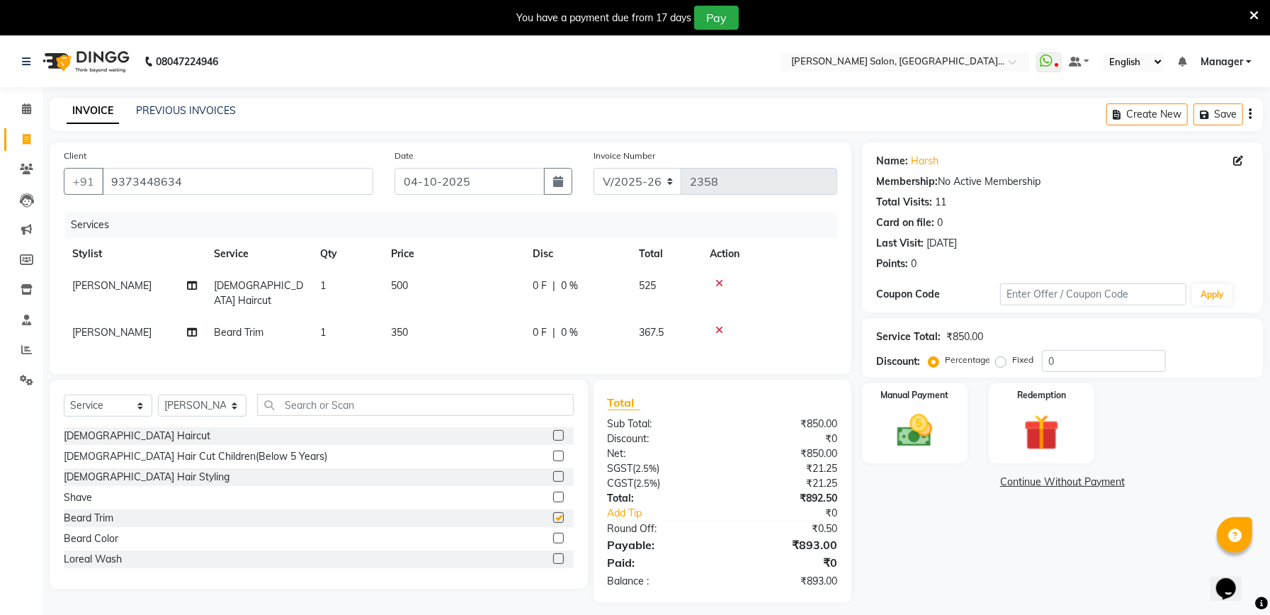
checkbox input "false"
click at [1107, 361] on input "0" at bounding box center [1104, 361] width 124 height 22
type input "0.233"
click at [933, 442] on img at bounding box center [915, 431] width 60 height 43
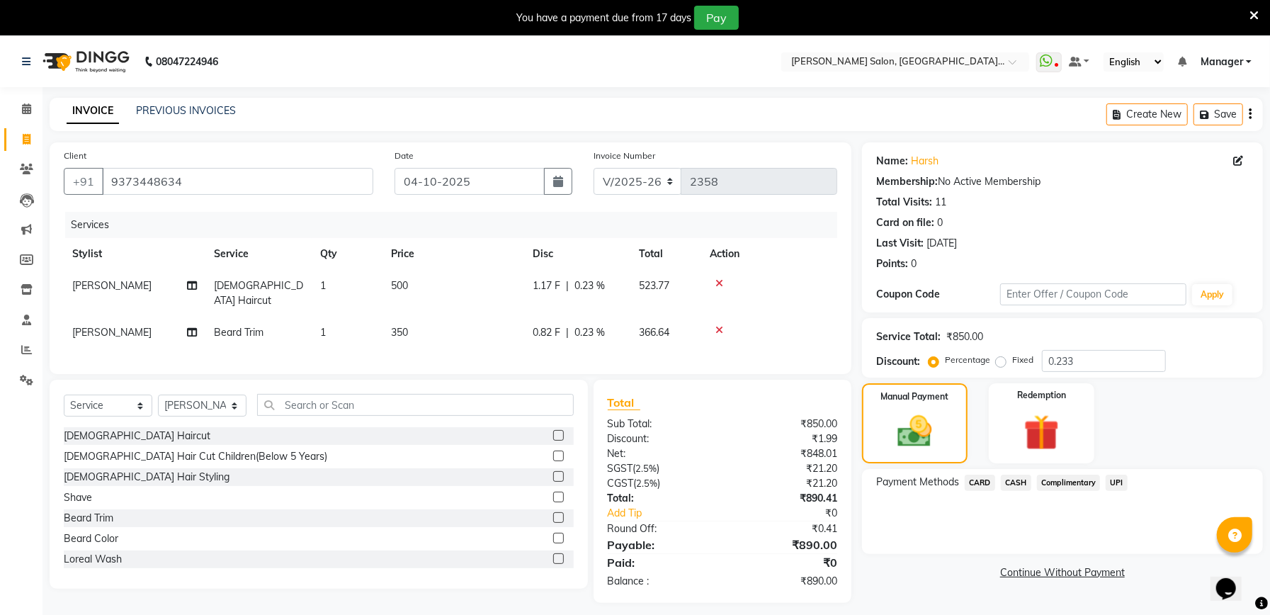
click at [1115, 480] on span "UPI" at bounding box center [1117, 483] width 22 height 16
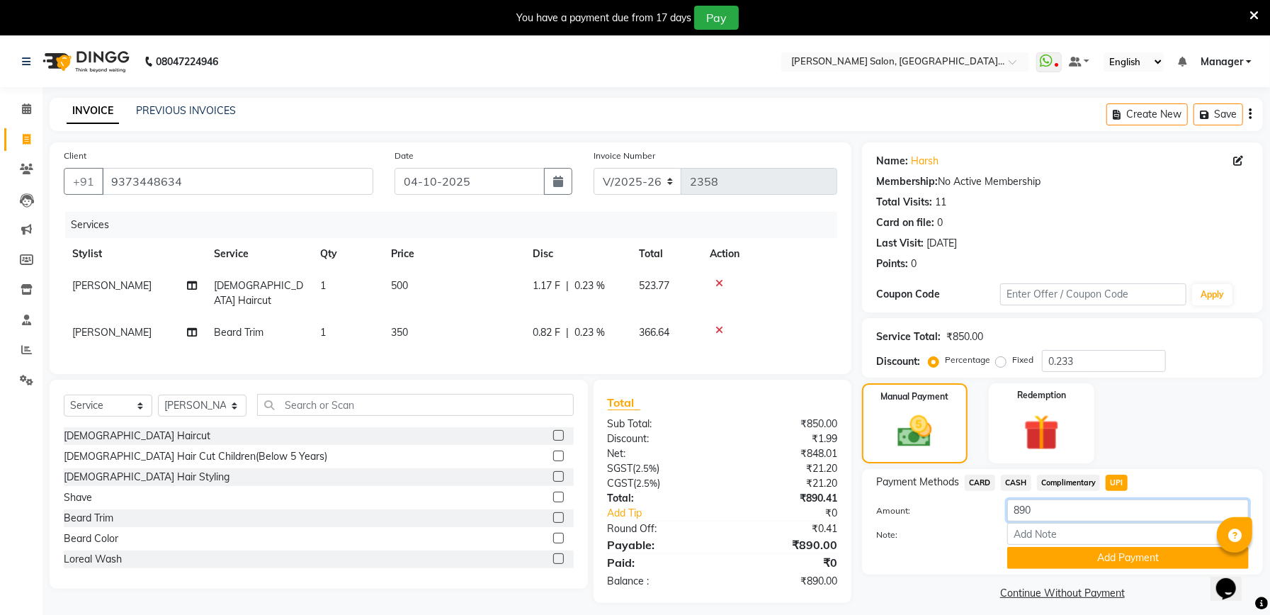
click at [1070, 519] on input "890" at bounding box center [1128, 510] width 242 height 22
type input "8"
type input "940"
click at [1070, 561] on button "Add Payment" at bounding box center [1128, 558] width 242 height 22
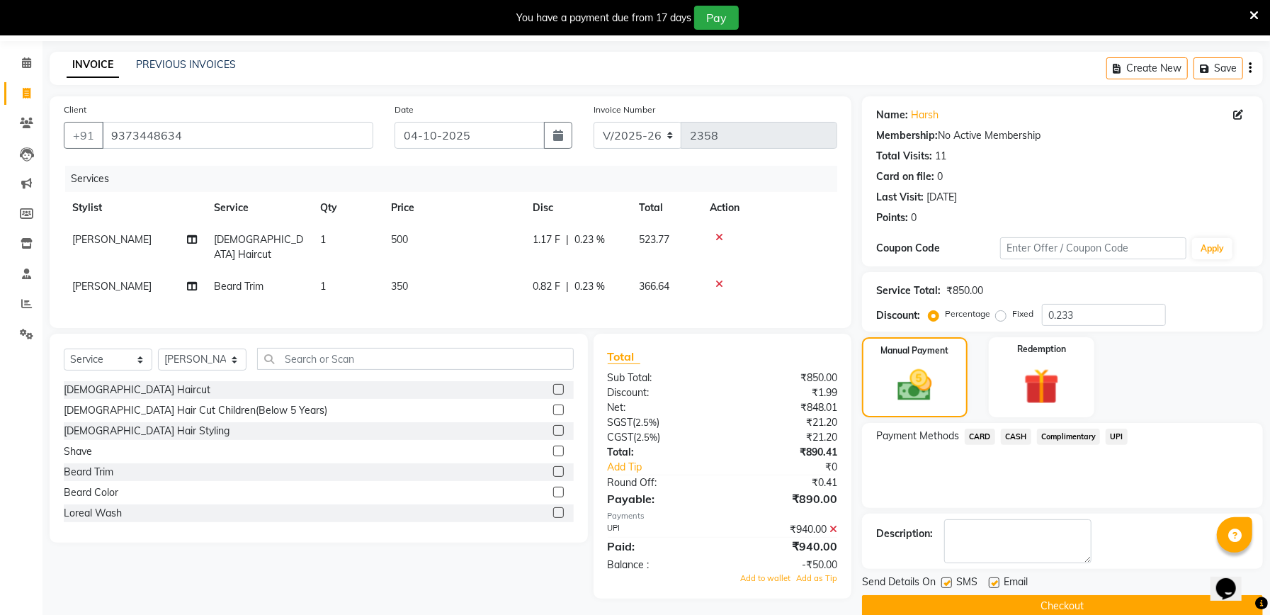
scroll to position [71, 0]
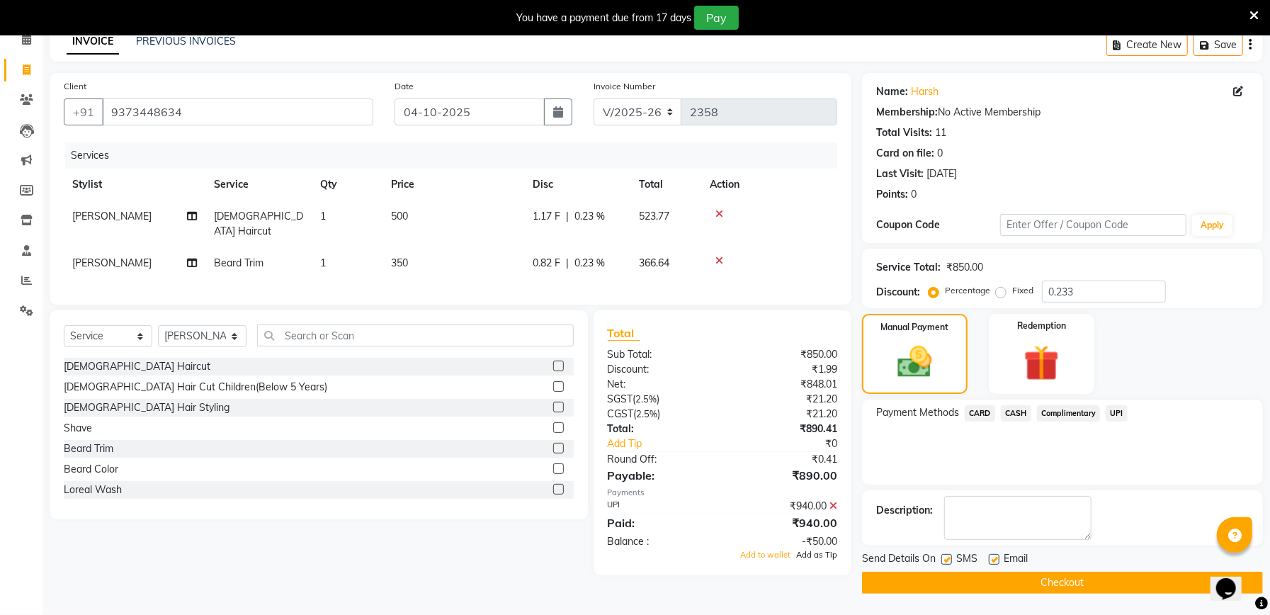
click at [828, 556] on span "Add as Tip" at bounding box center [816, 555] width 41 height 10
click at [981, 587] on button "Checkout" at bounding box center [1062, 583] width 401 height 22
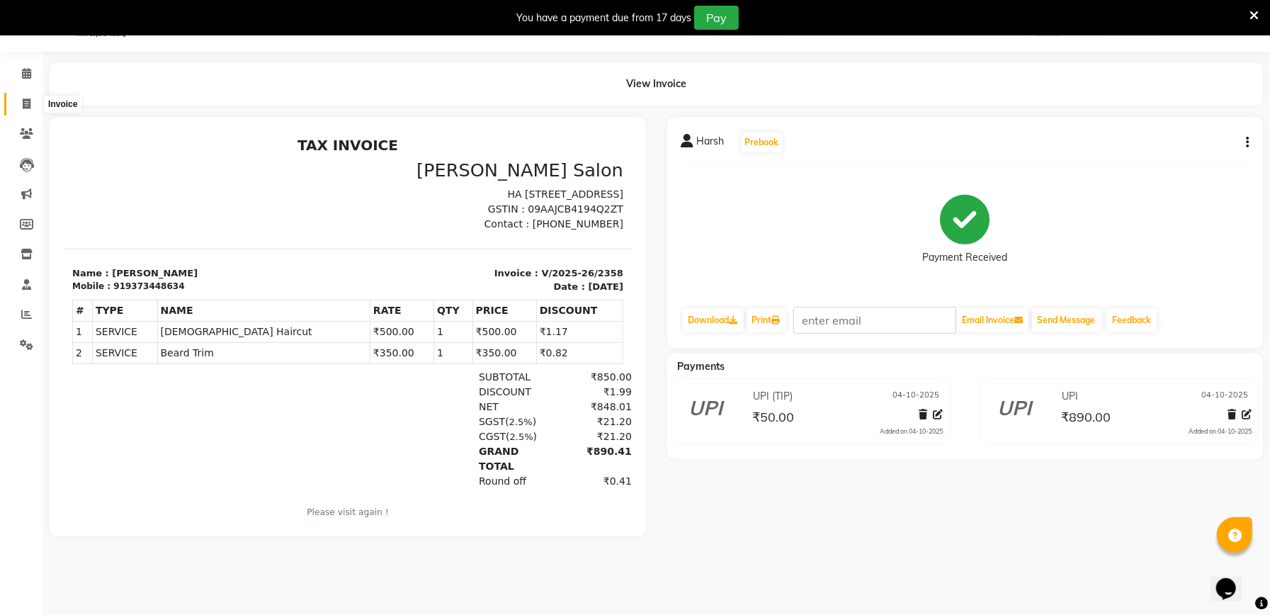
click at [28, 98] on icon at bounding box center [27, 103] width 8 height 11
select select "service"
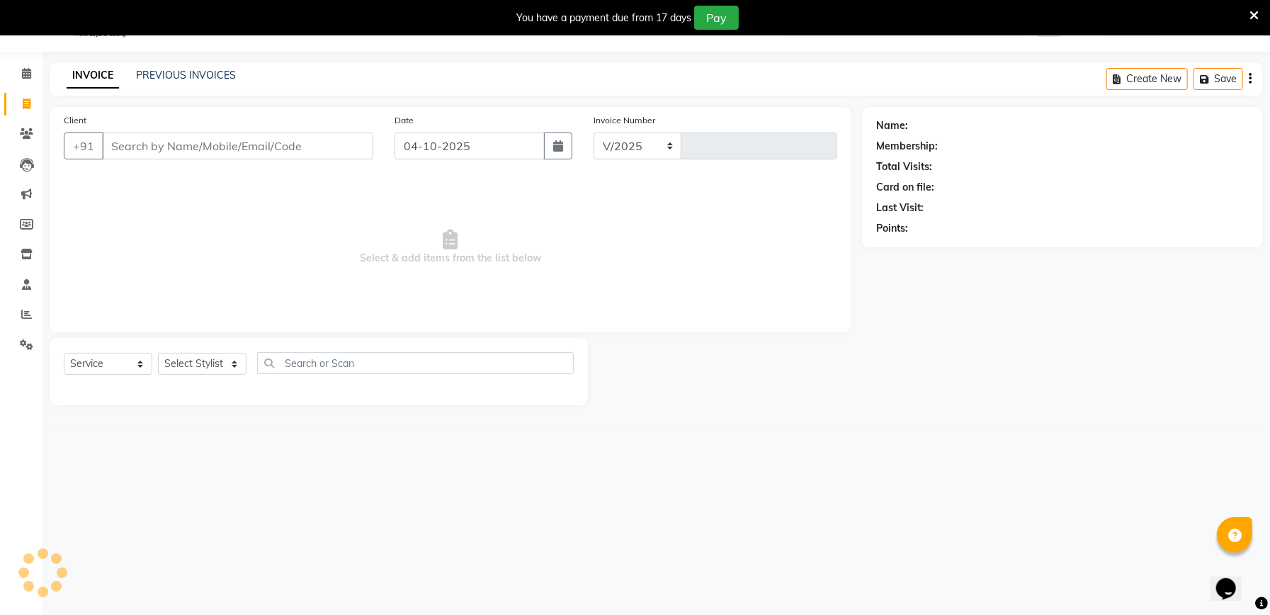
select select "6961"
type input "2359"
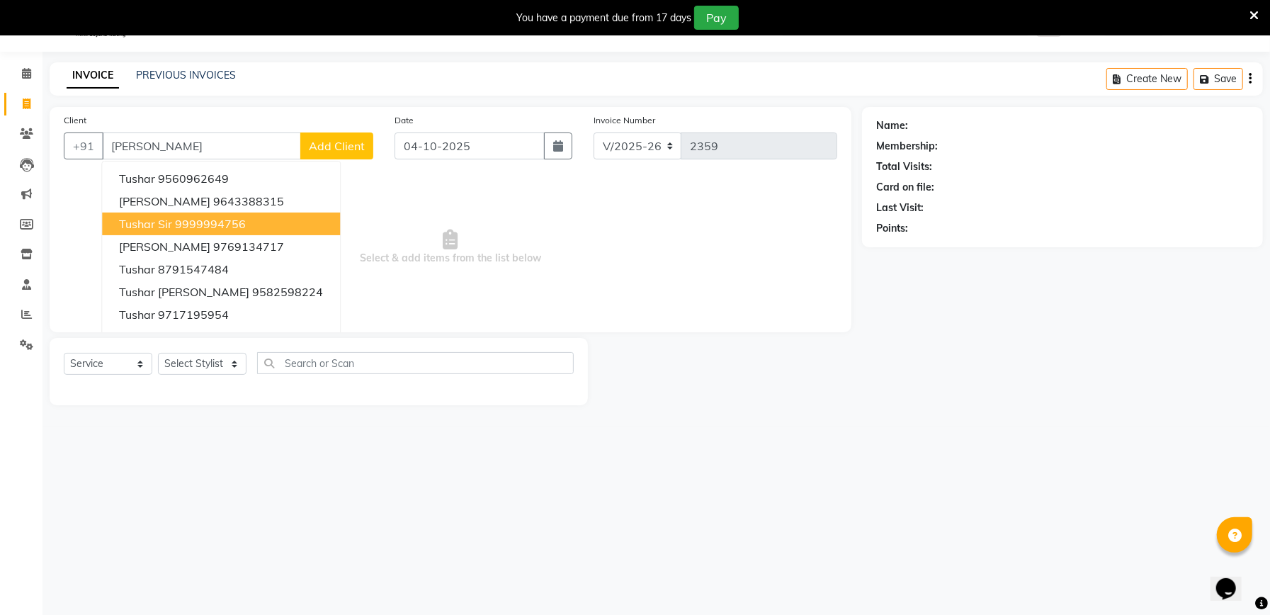
click at [205, 219] on ngb-highlight "9999994756" at bounding box center [210, 224] width 71 height 14
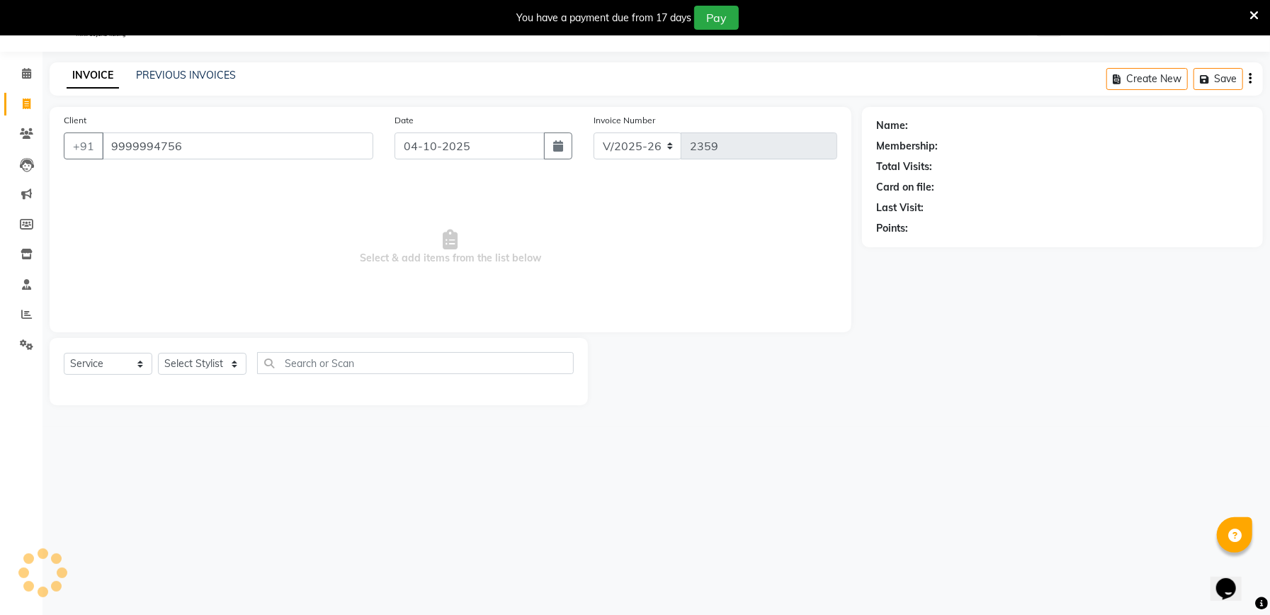
type input "9999994756"
click at [925, 122] on link "Tushar Sir" at bounding box center [933, 125] width 45 height 15
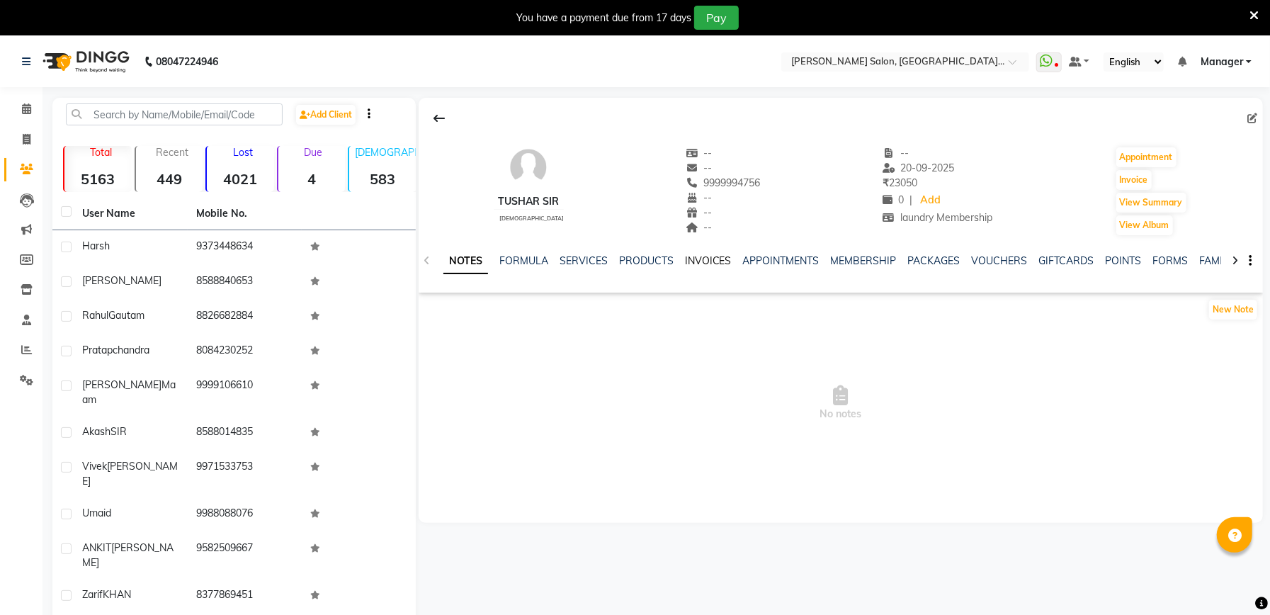
click at [704, 259] on link "INVOICES" at bounding box center [708, 260] width 47 height 13
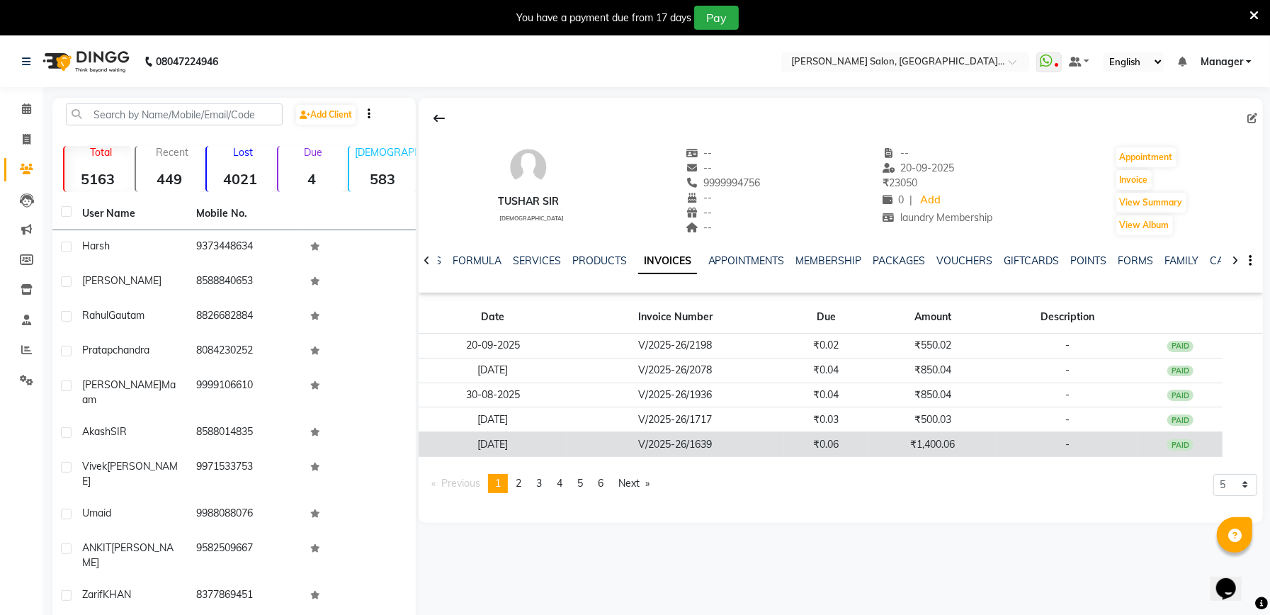
click at [918, 446] on td "₹1,400.06" at bounding box center [933, 444] width 128 height 25
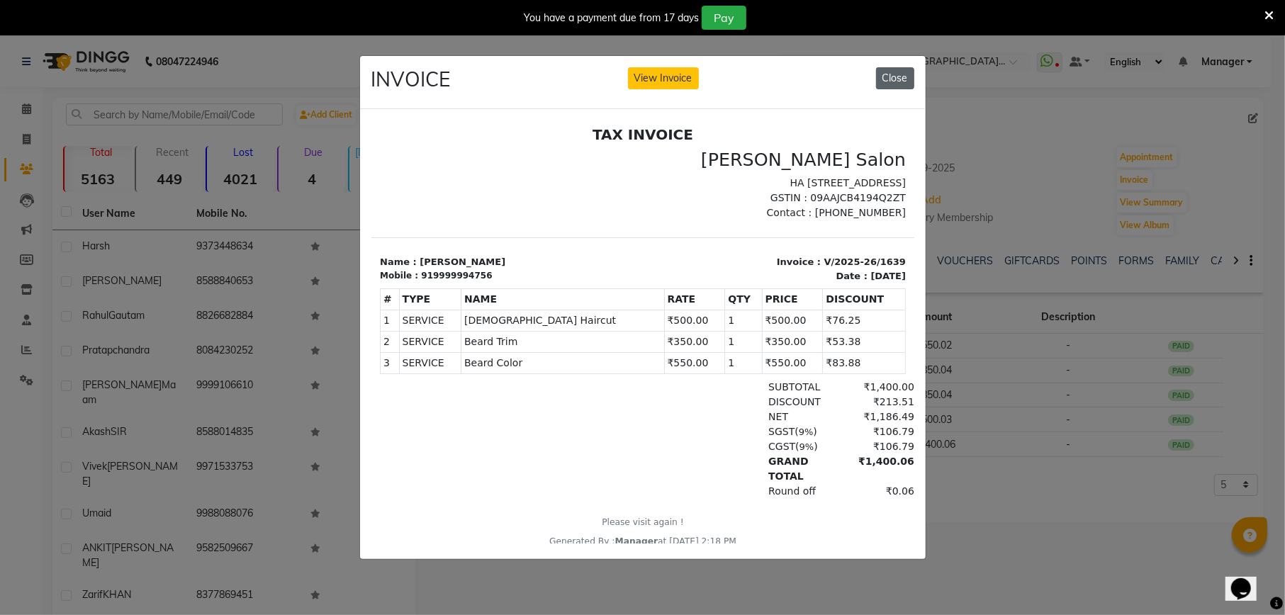
click at [899, 77] on button "Close" at bounding box center [895, 78] width 38 height 22
